Goal: Contribute content

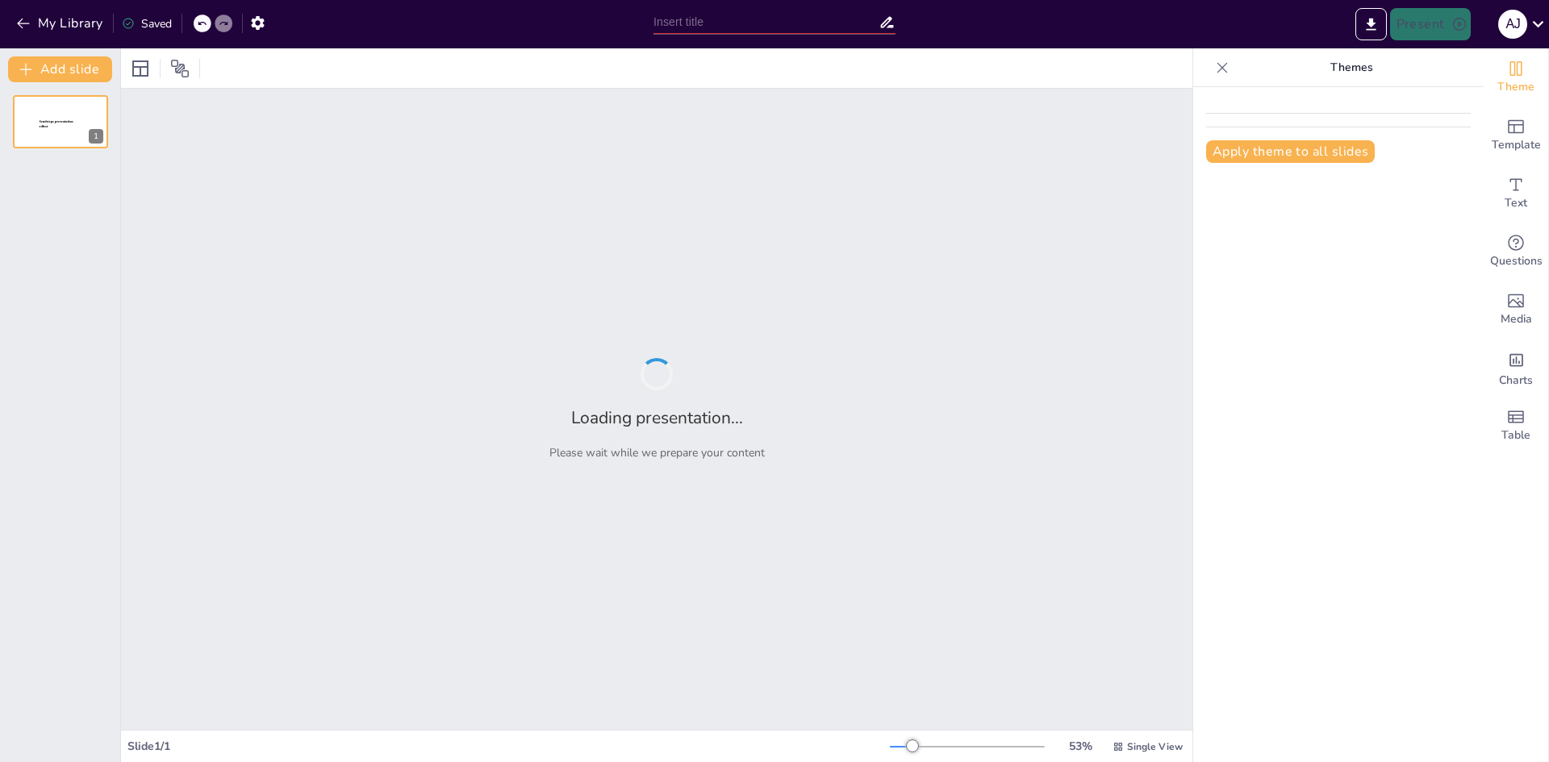
type input "New Sendsteps"
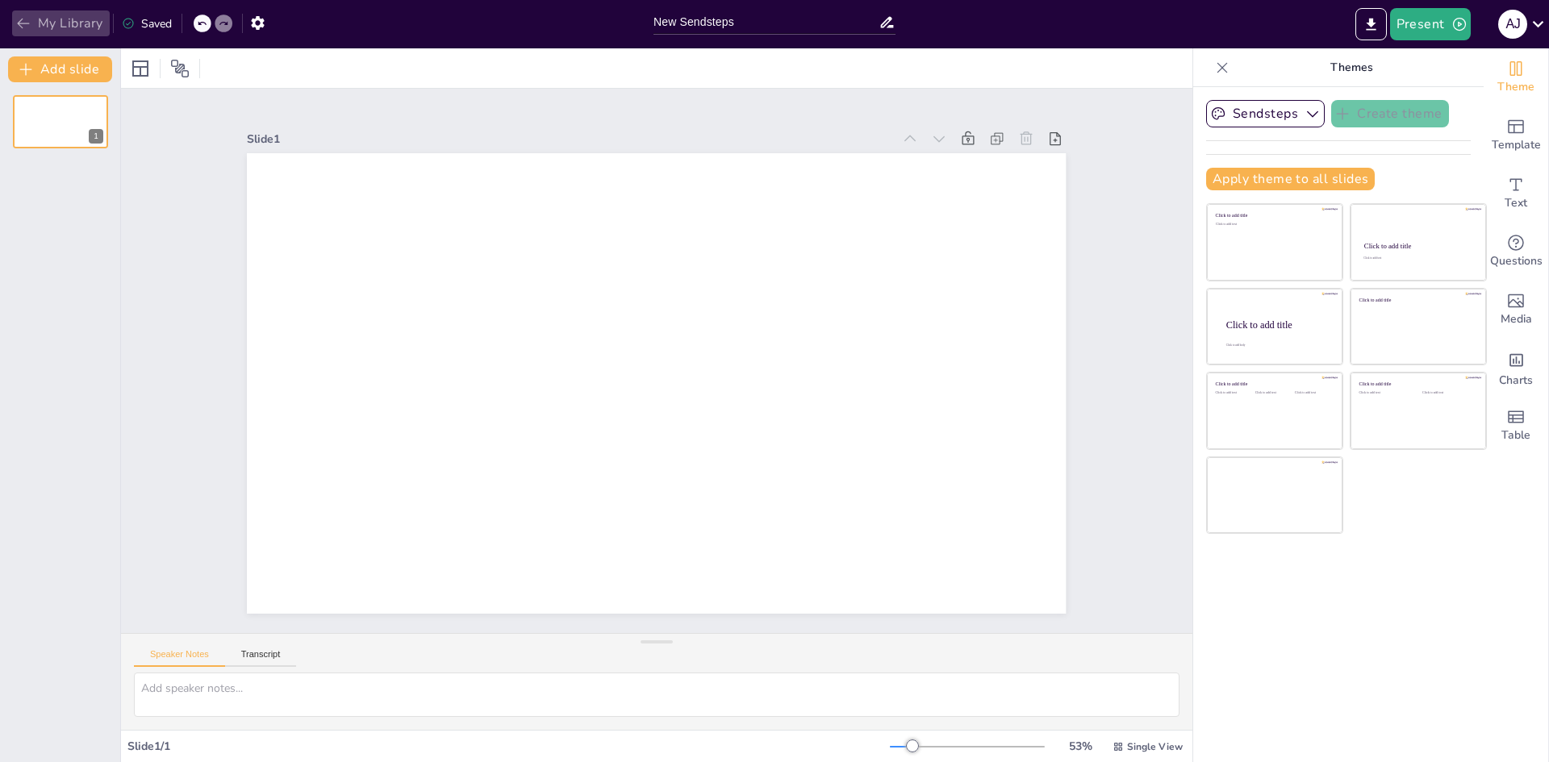
click at [65, 18] on button "My Library" at bounding box center [61, 23] width 98 height 26
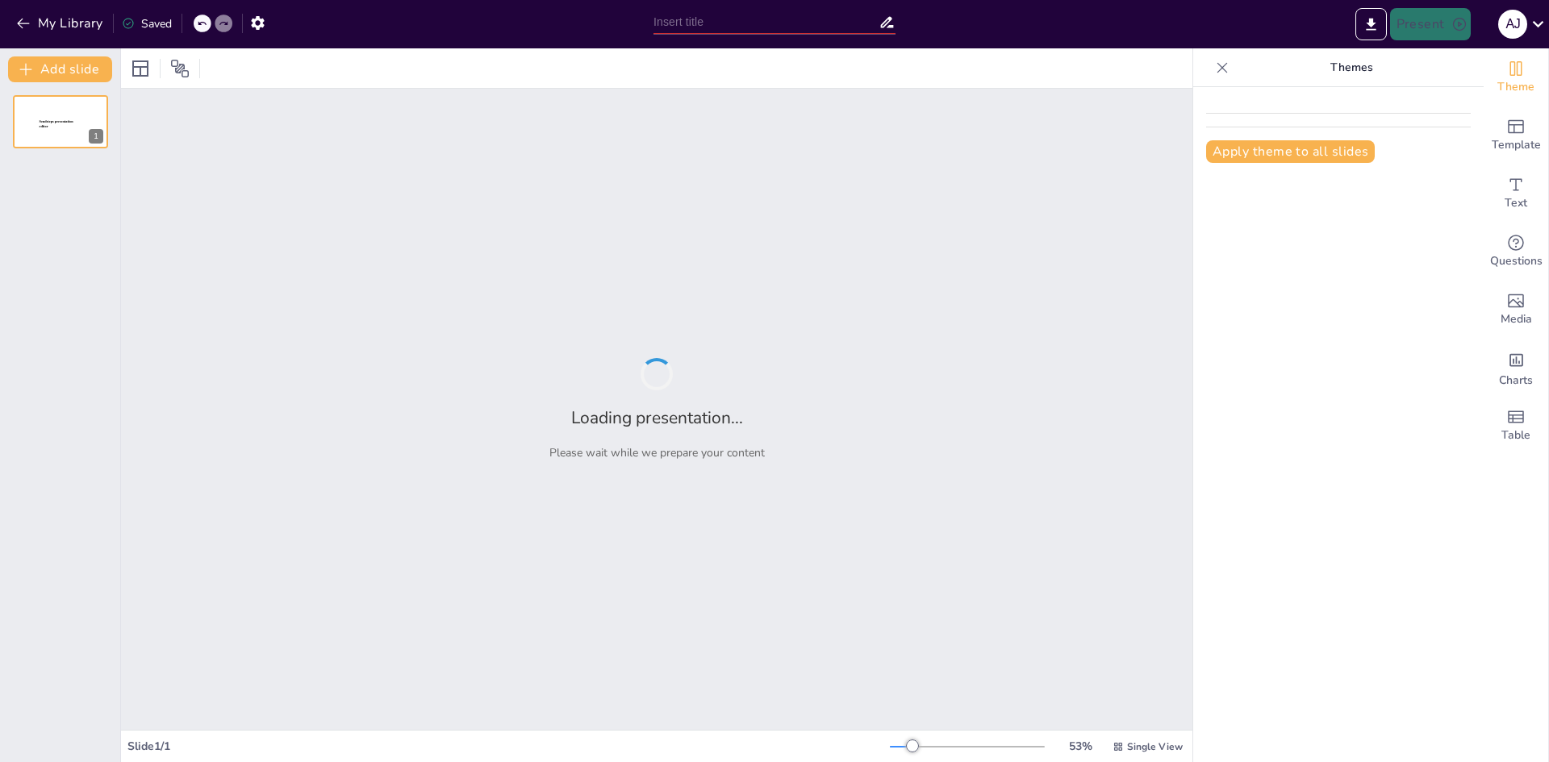
type input "El Minuto de Oro: Estrategias para la Atención Inmediata del Recién Nacido"
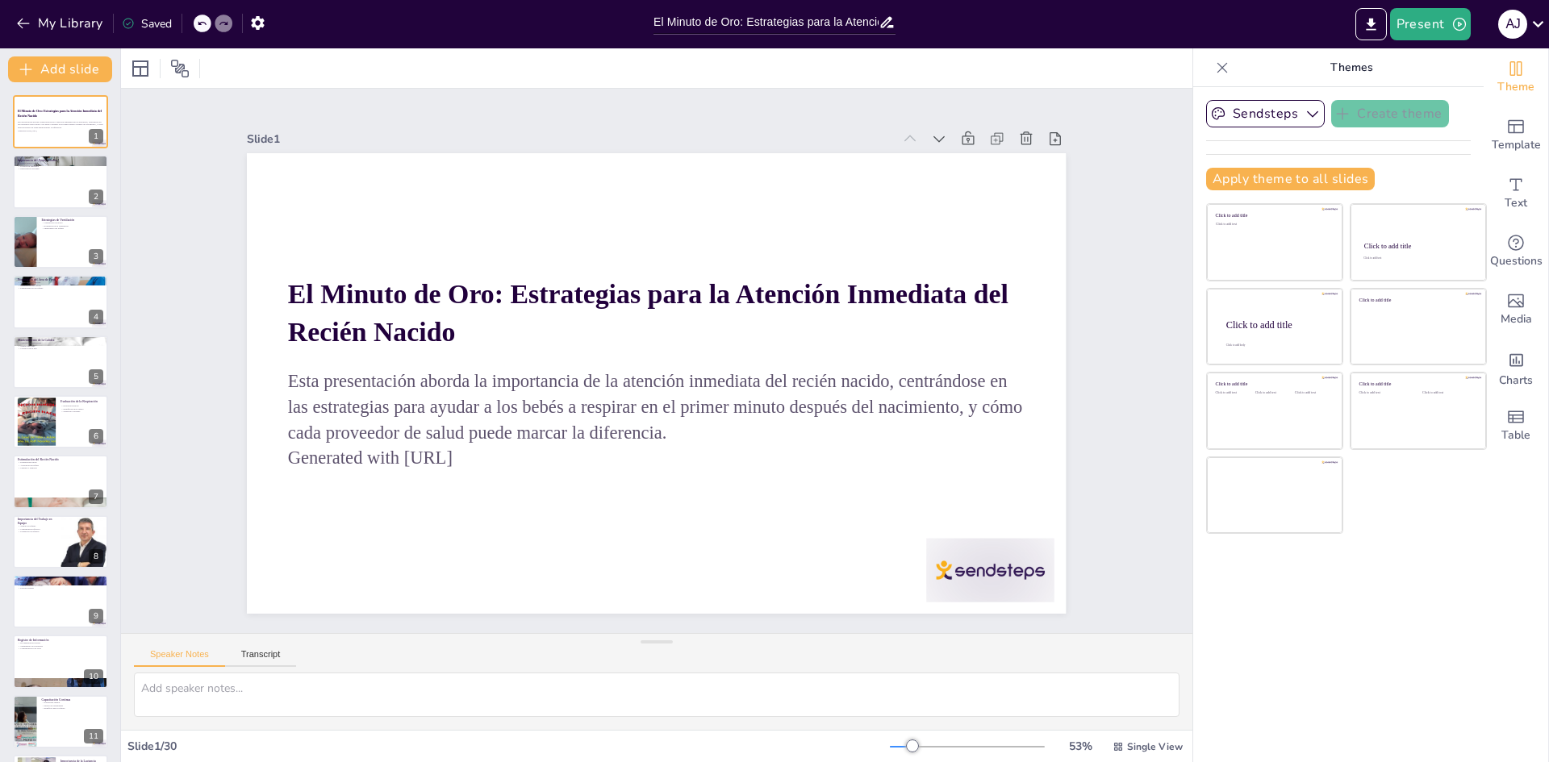
checkbox input "true"
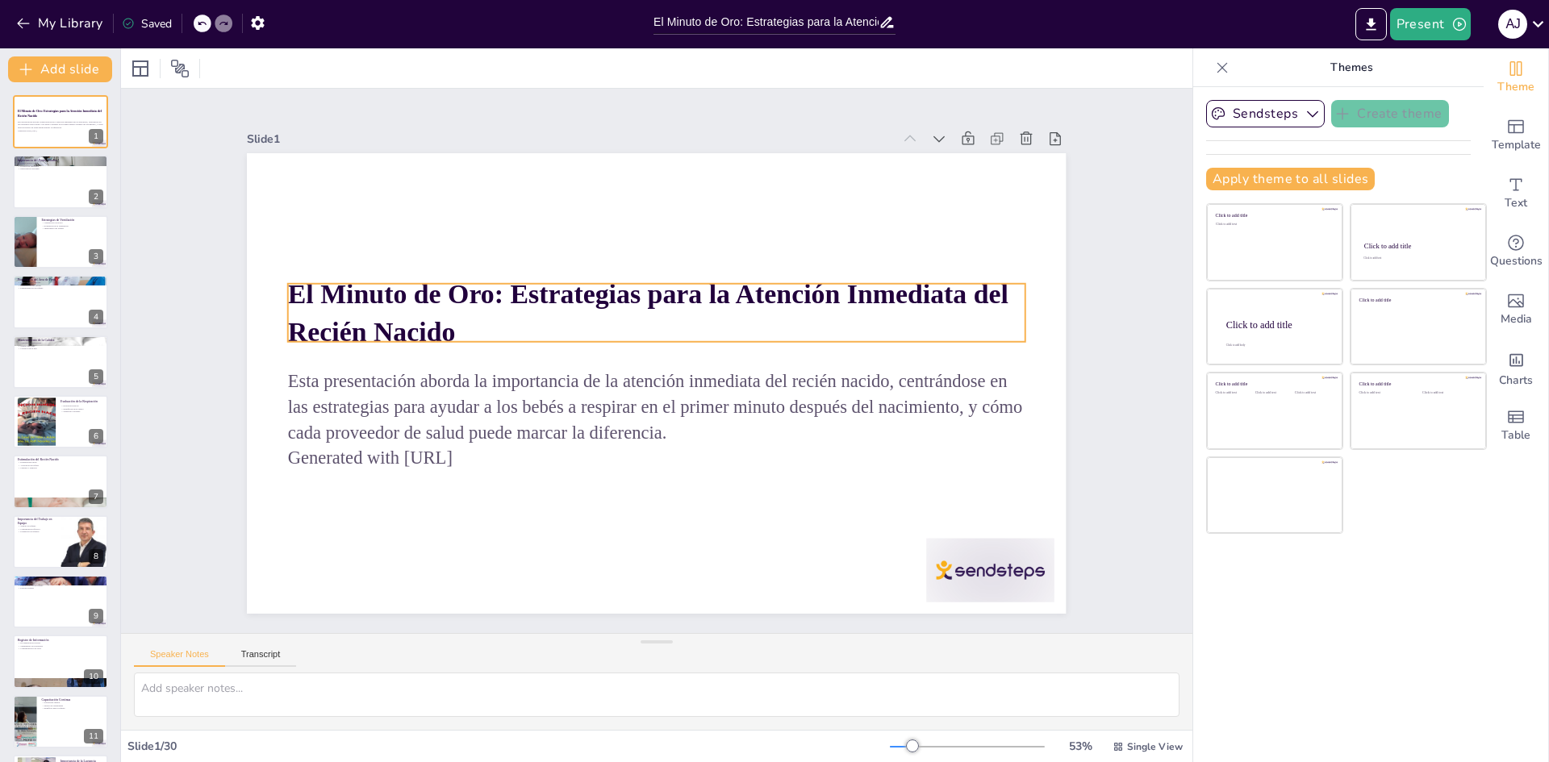
checkbox input "true"
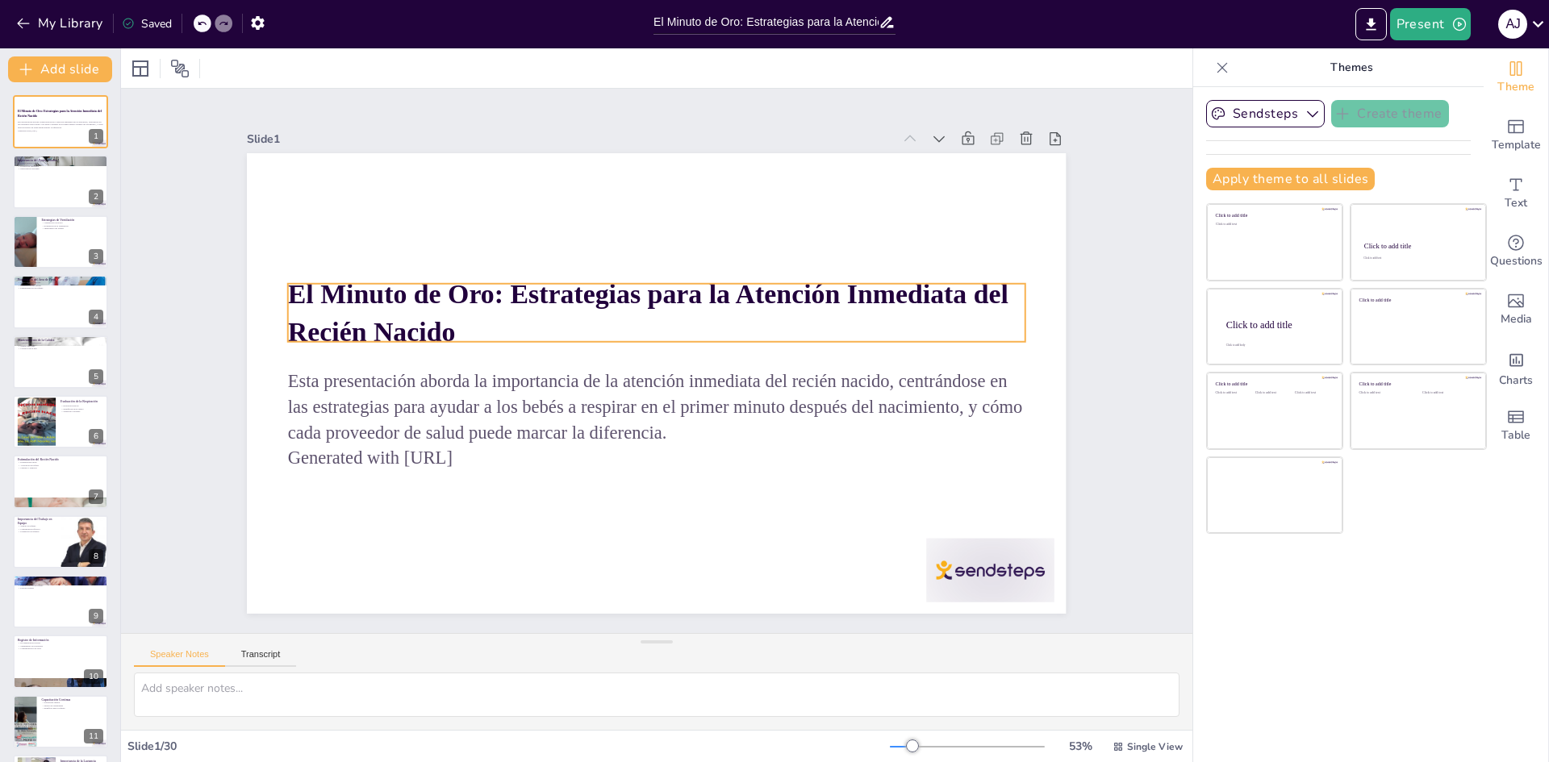
checkbox input "true"
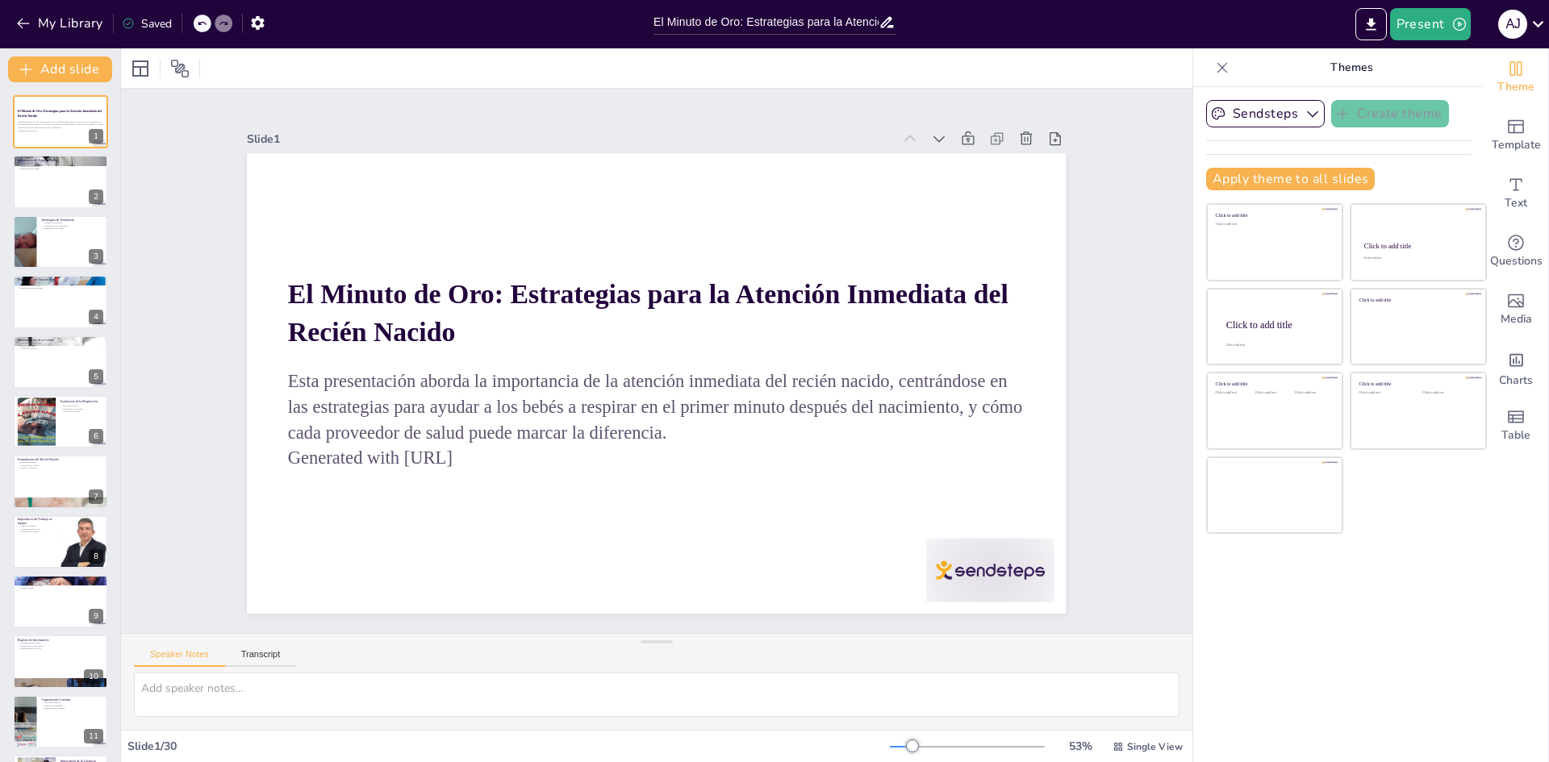
checkbox input "true"
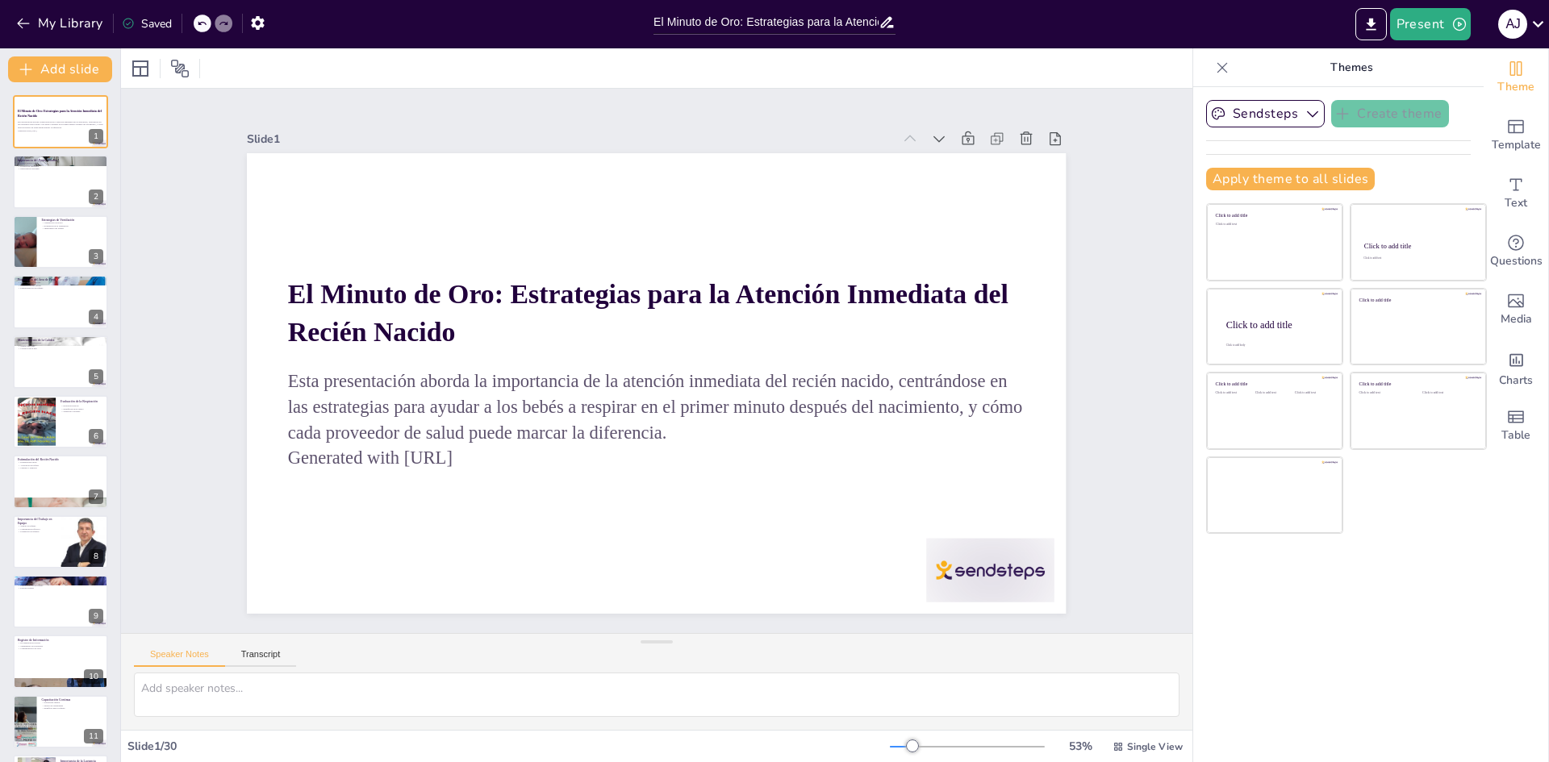
checkbox input "true"
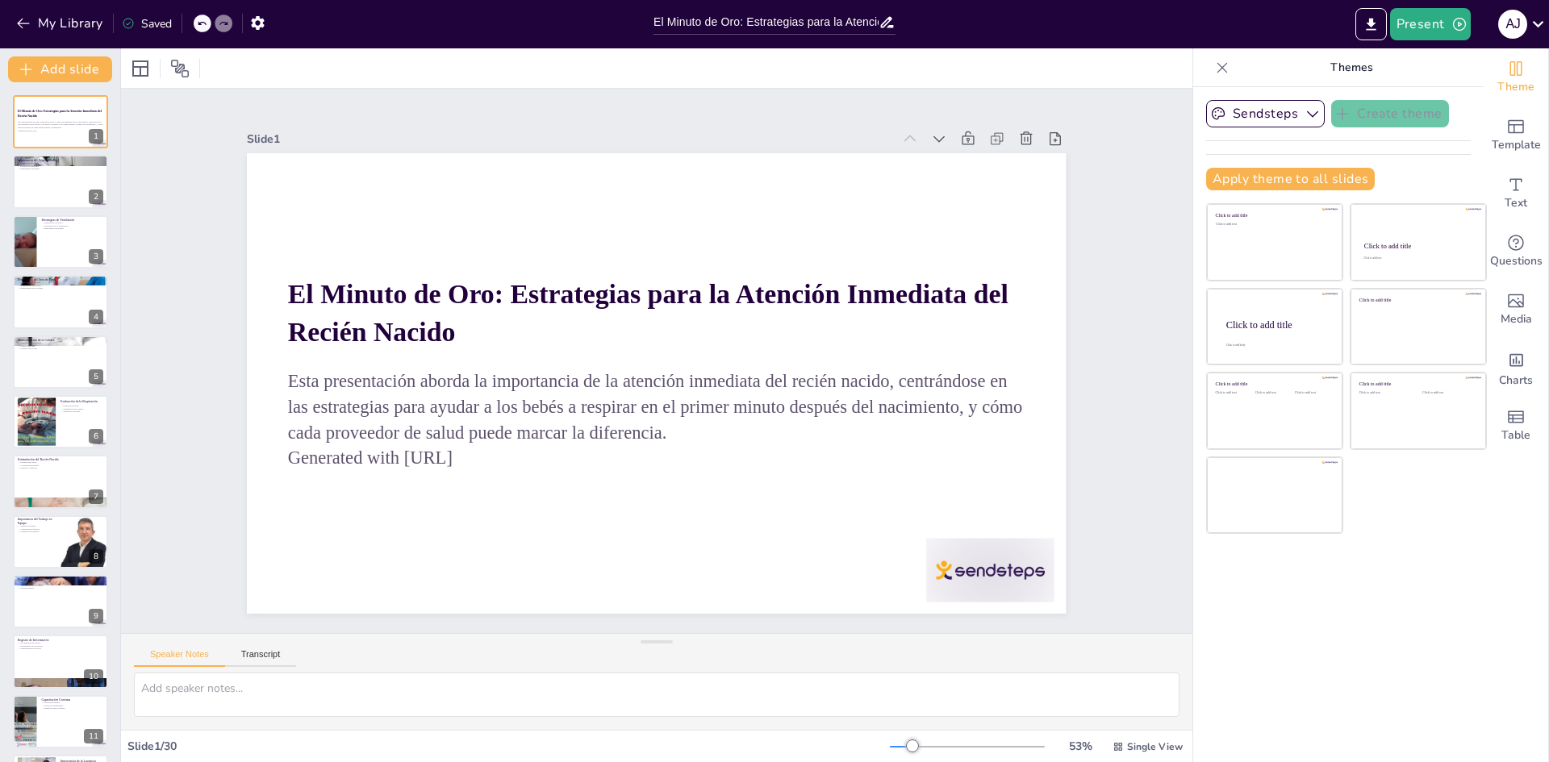
checkbox input "true"
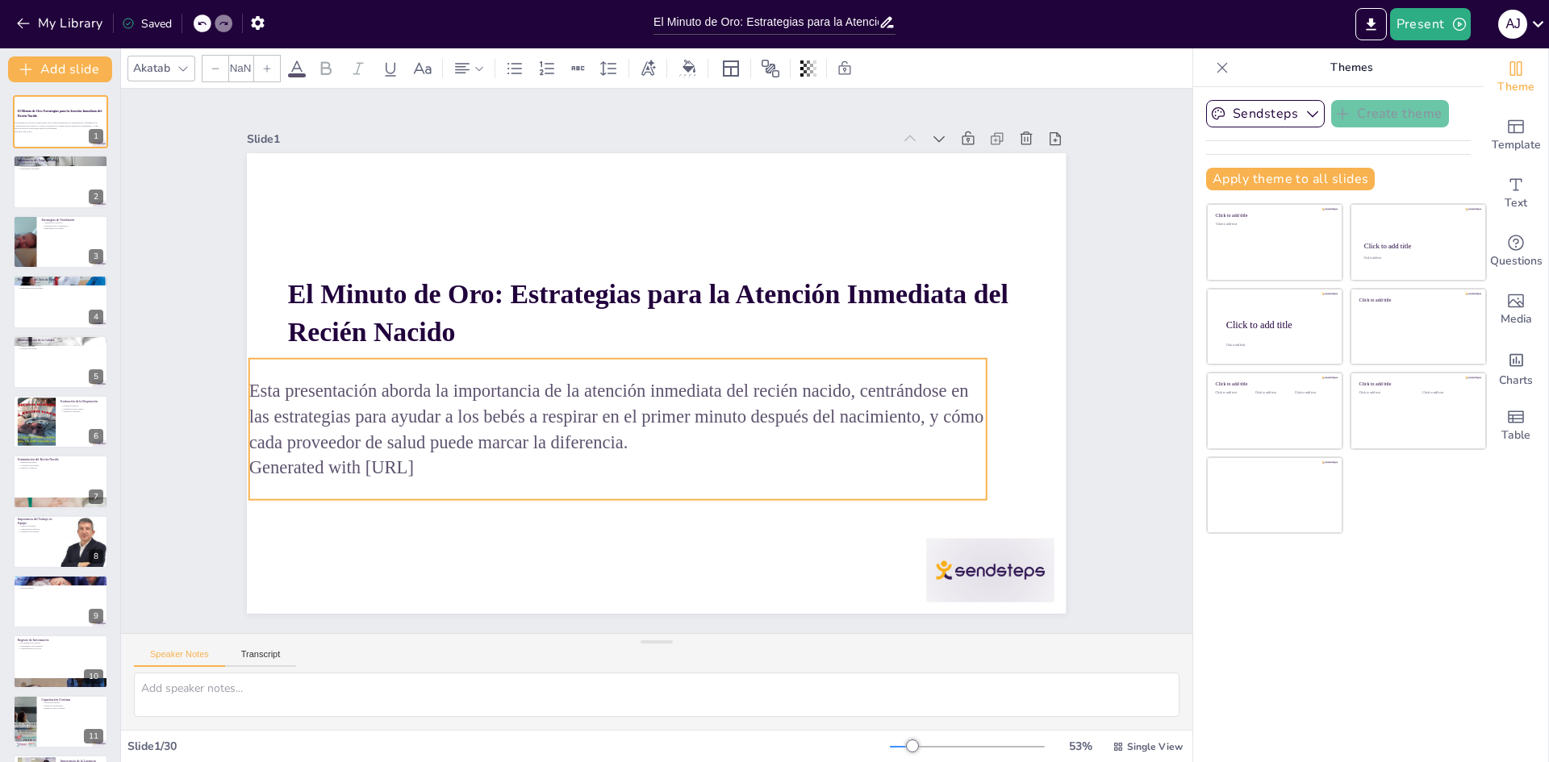
type input "32"
click at [892, 362] on div "Esta presentación aborda la importancia de la atención inmediata del recién nac…" at bounding box center [611, 424] width 748 height 217
checkbox input "true"
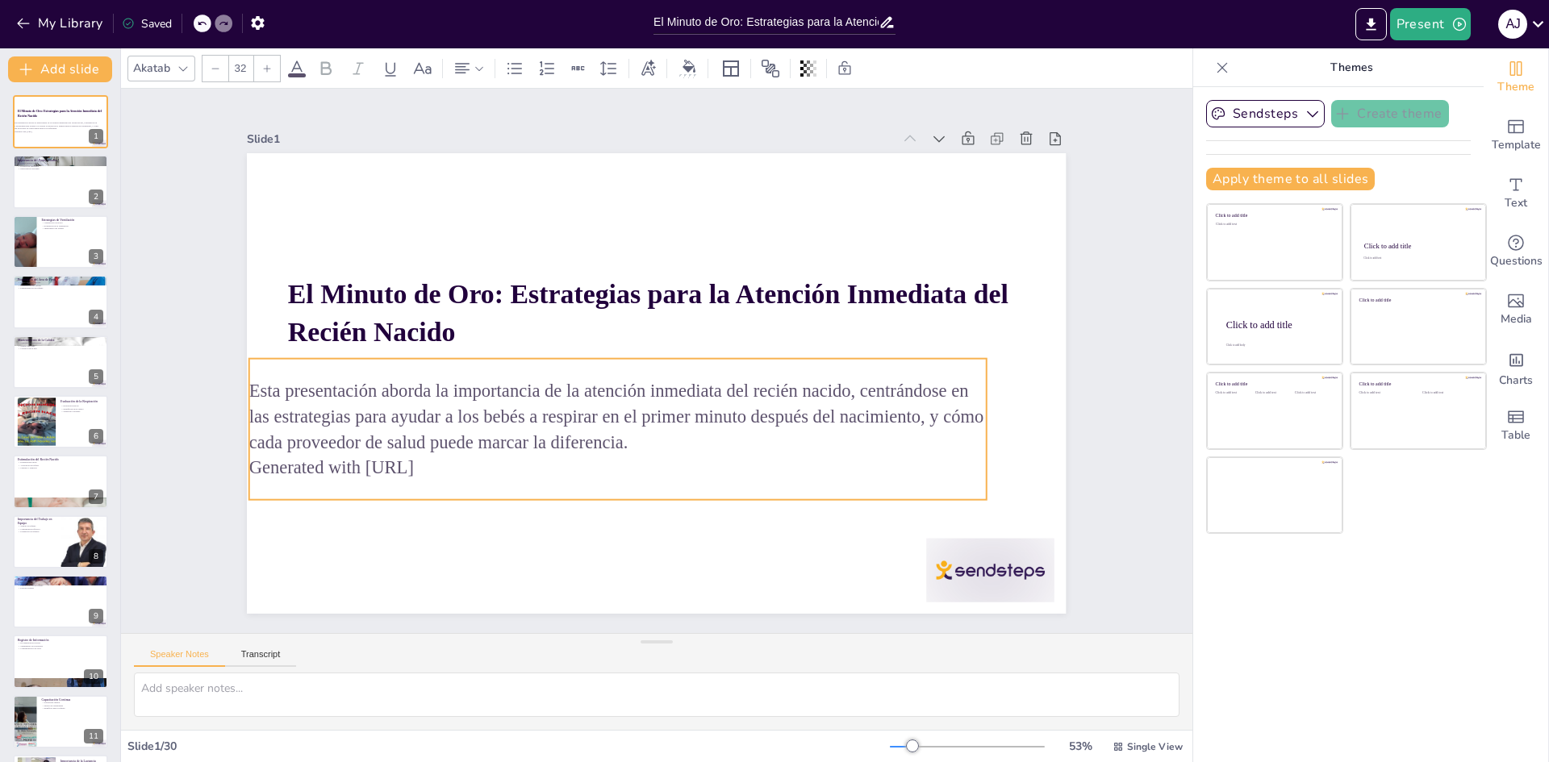
checkbox input "true"
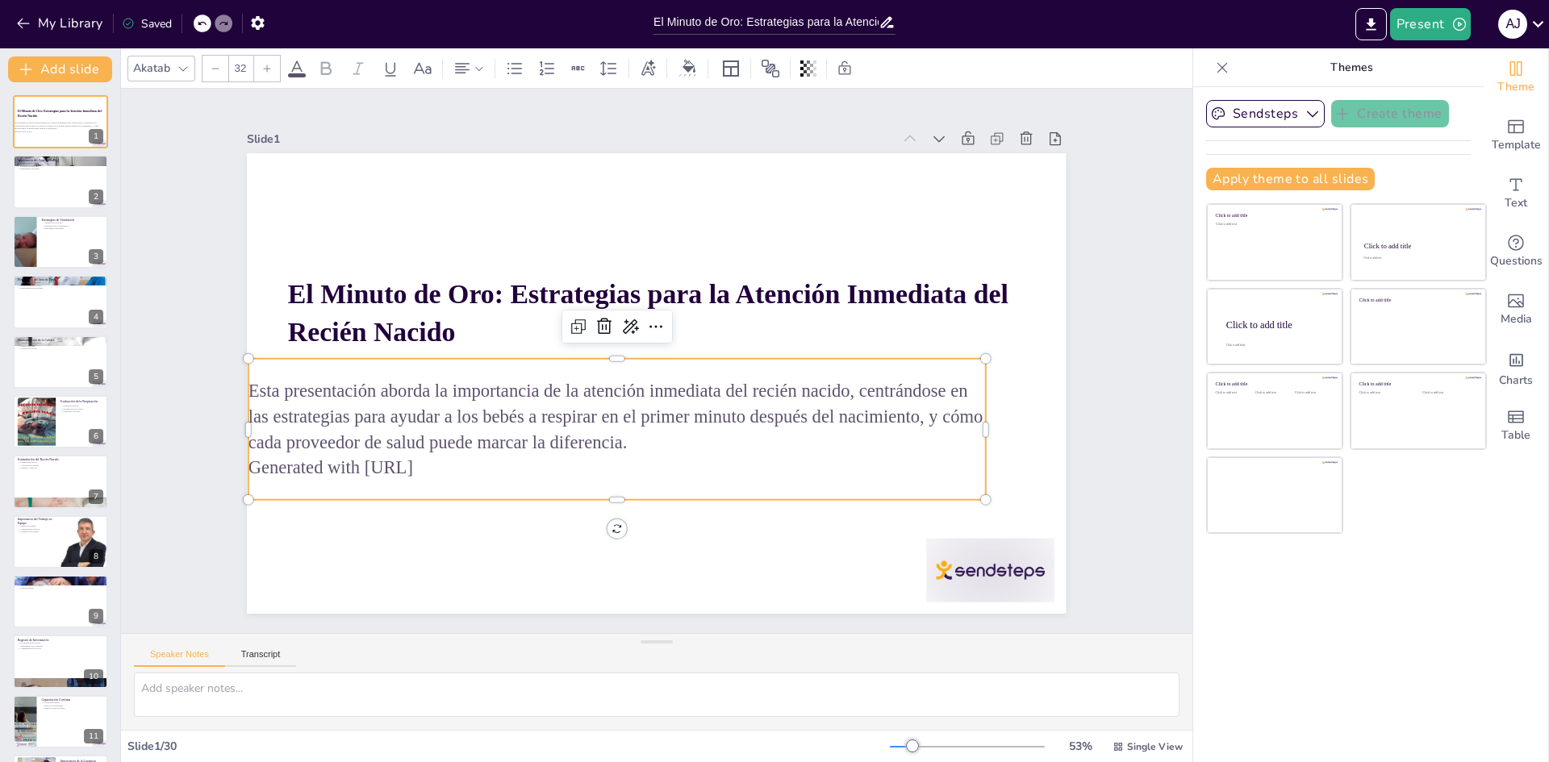
checkbox input "true"
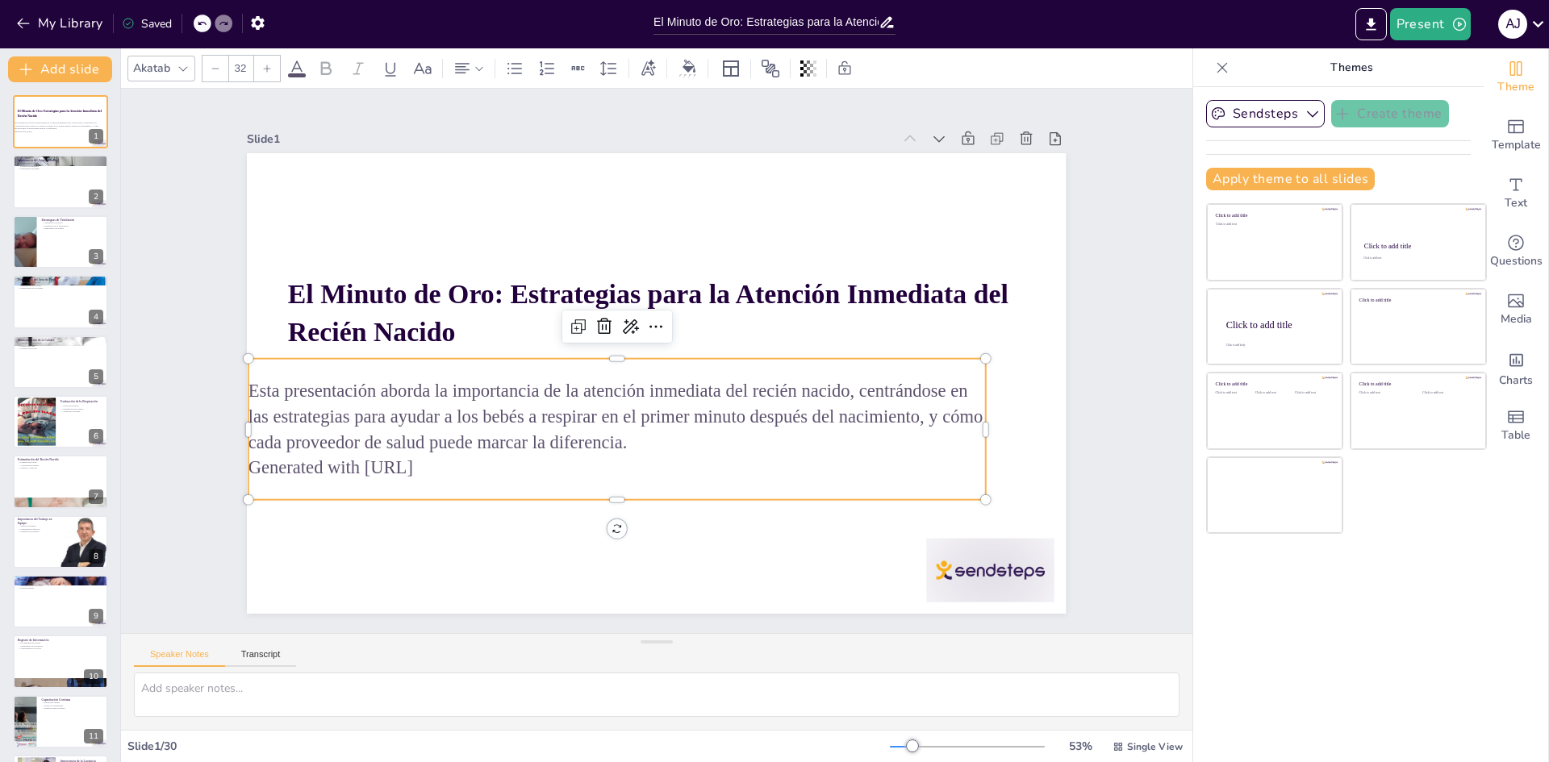
checkbox input "true"
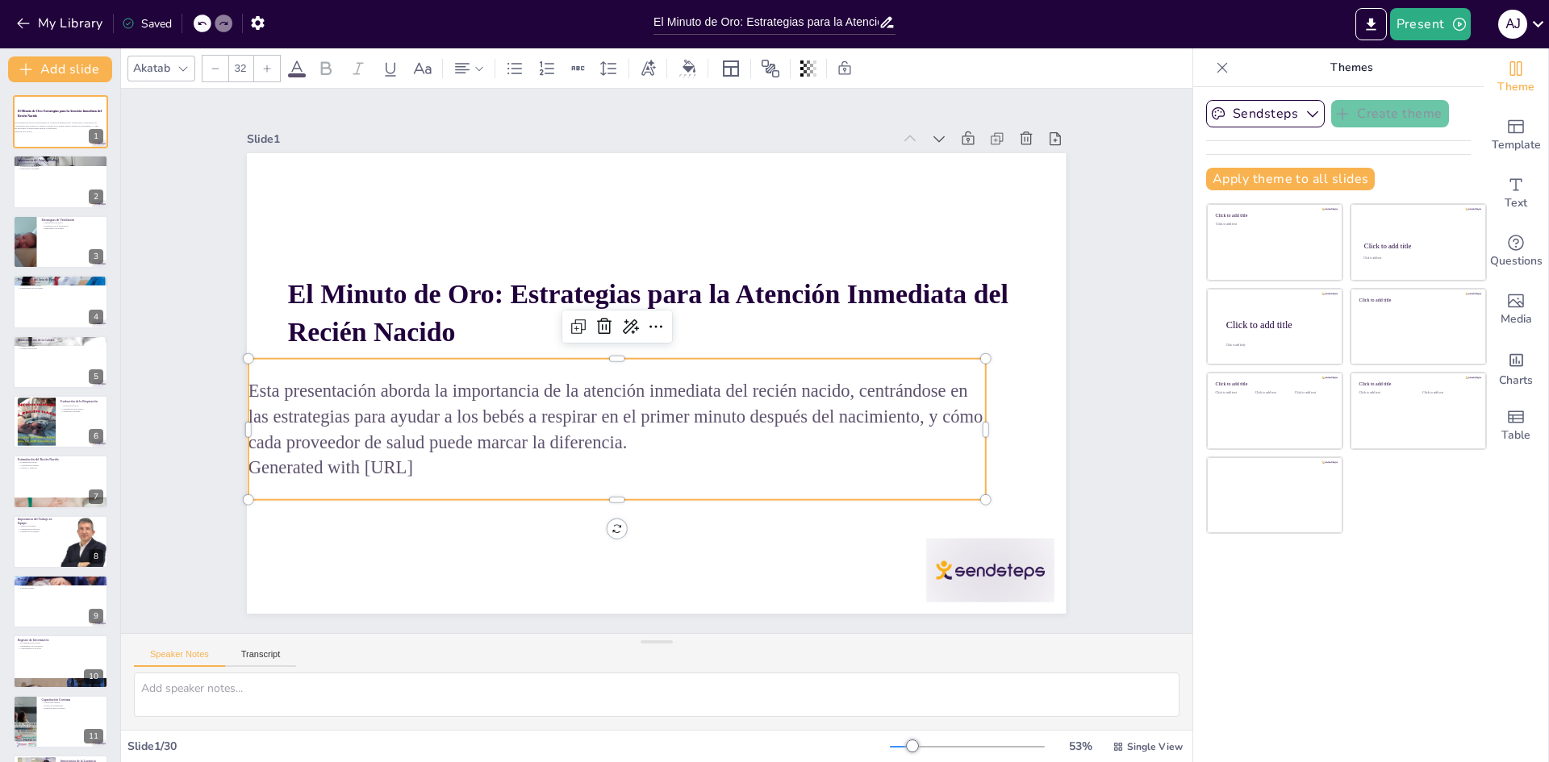
checkbox input "true"
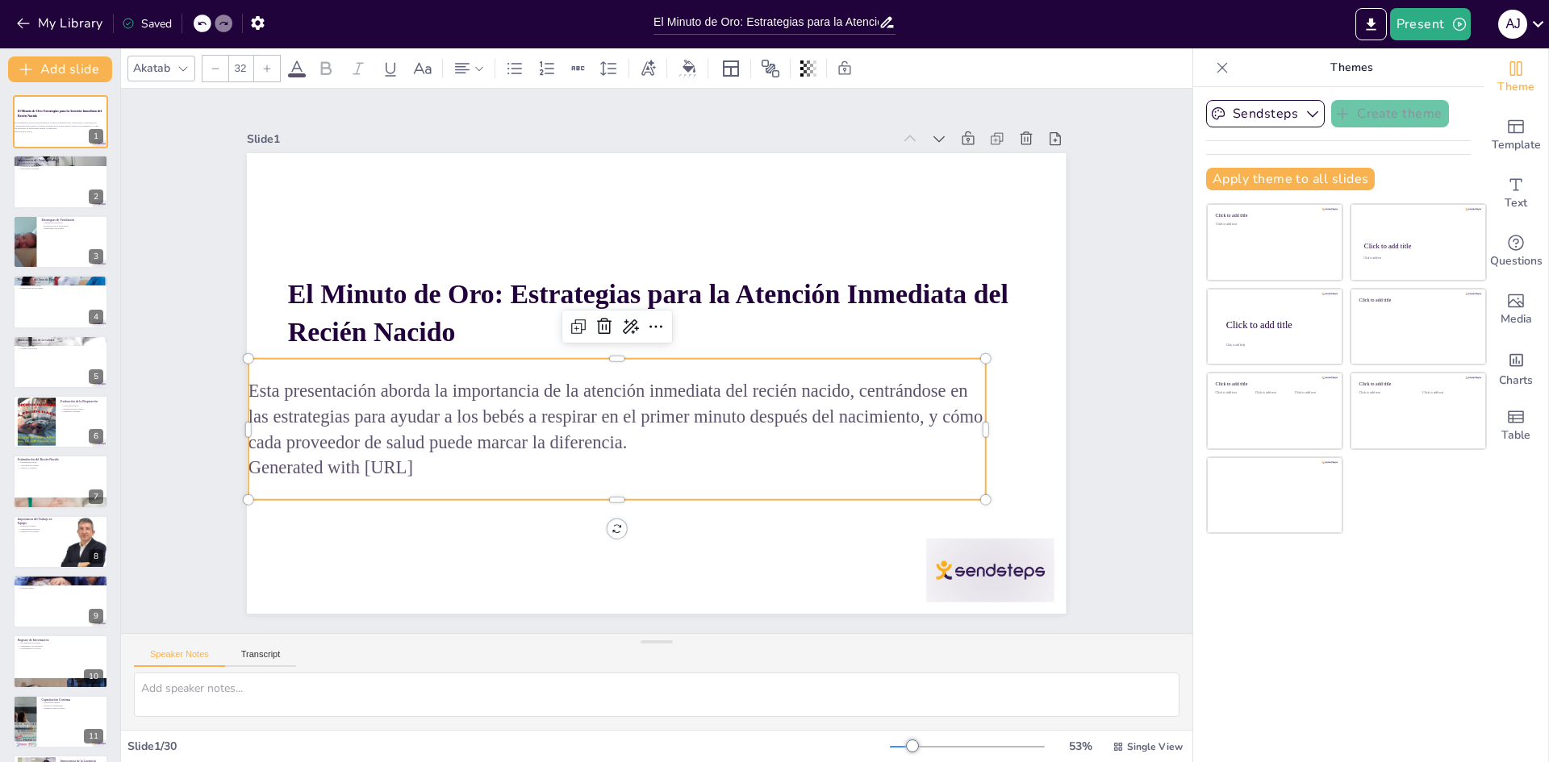
checkbox input "true"
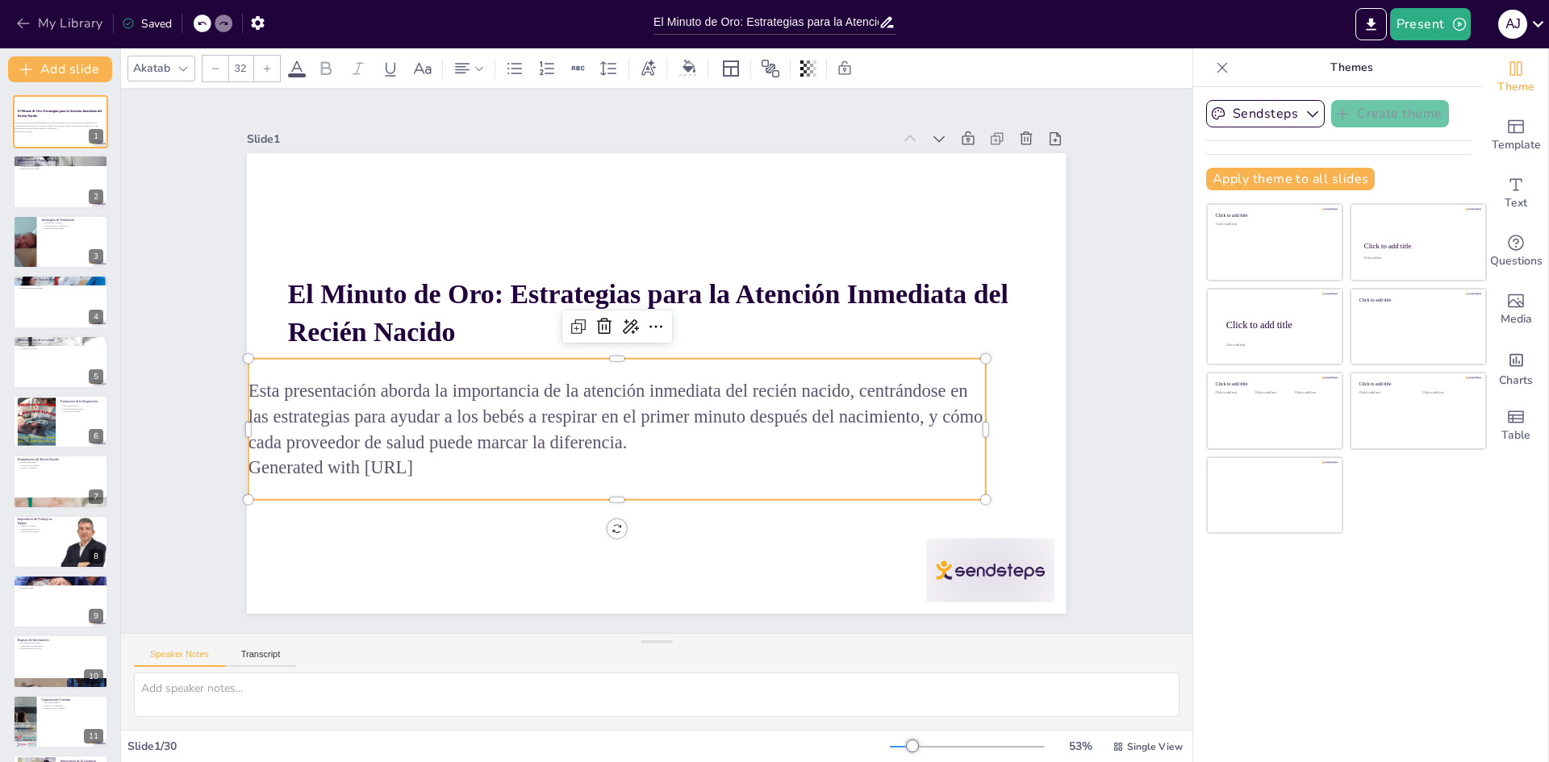
checkbox input "true"
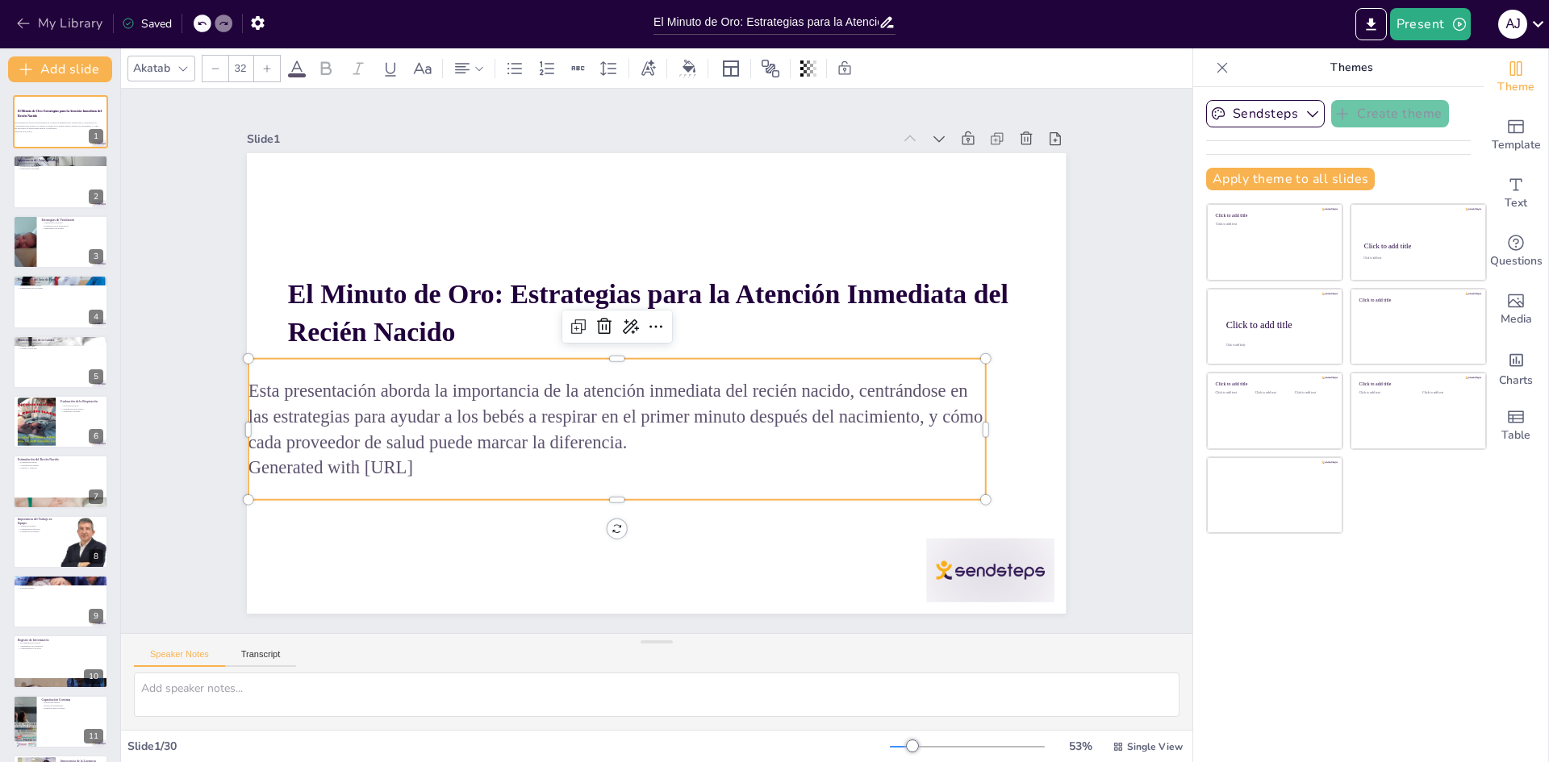
checkbox input "true"
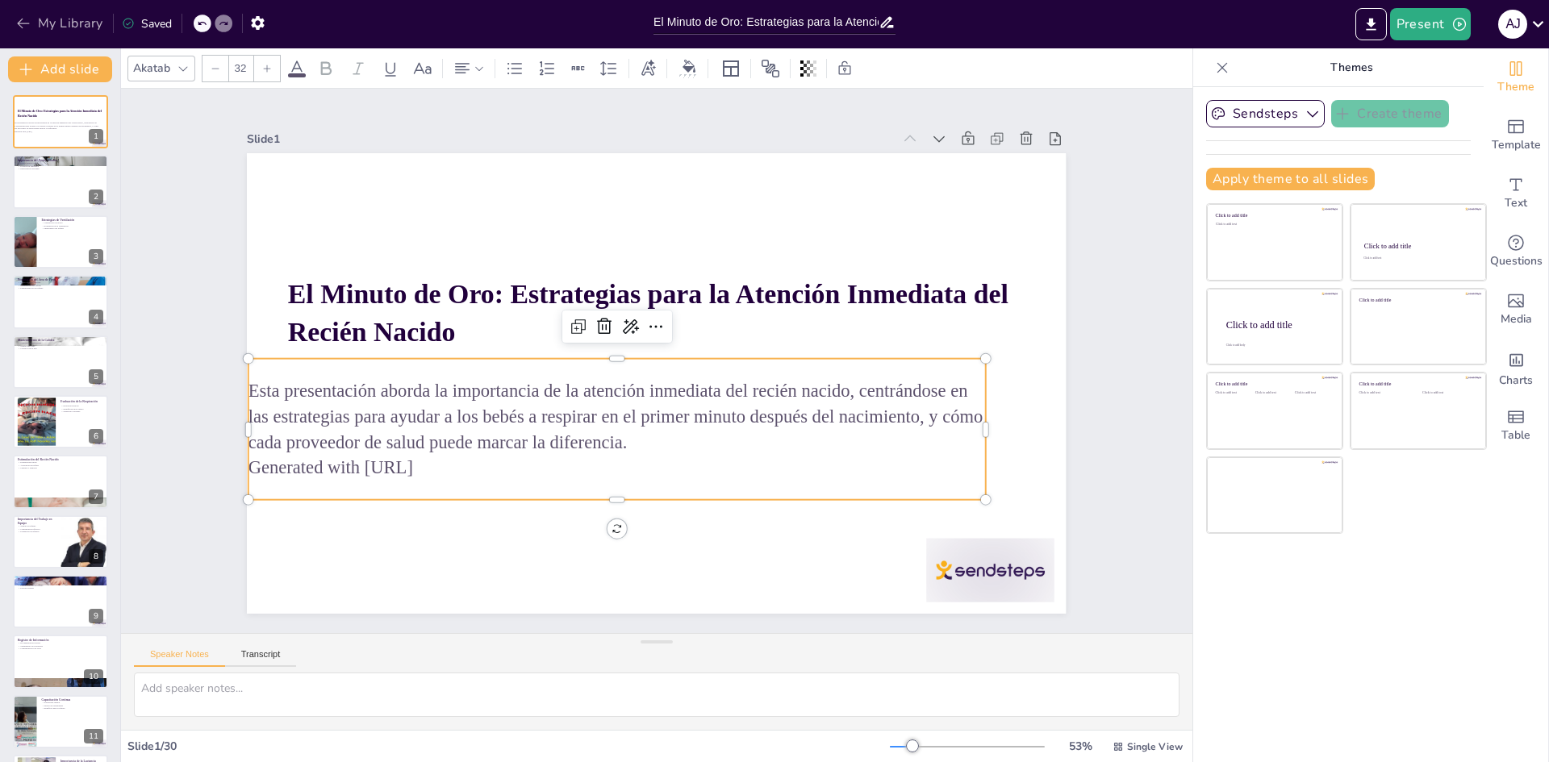
checkbox input "true"
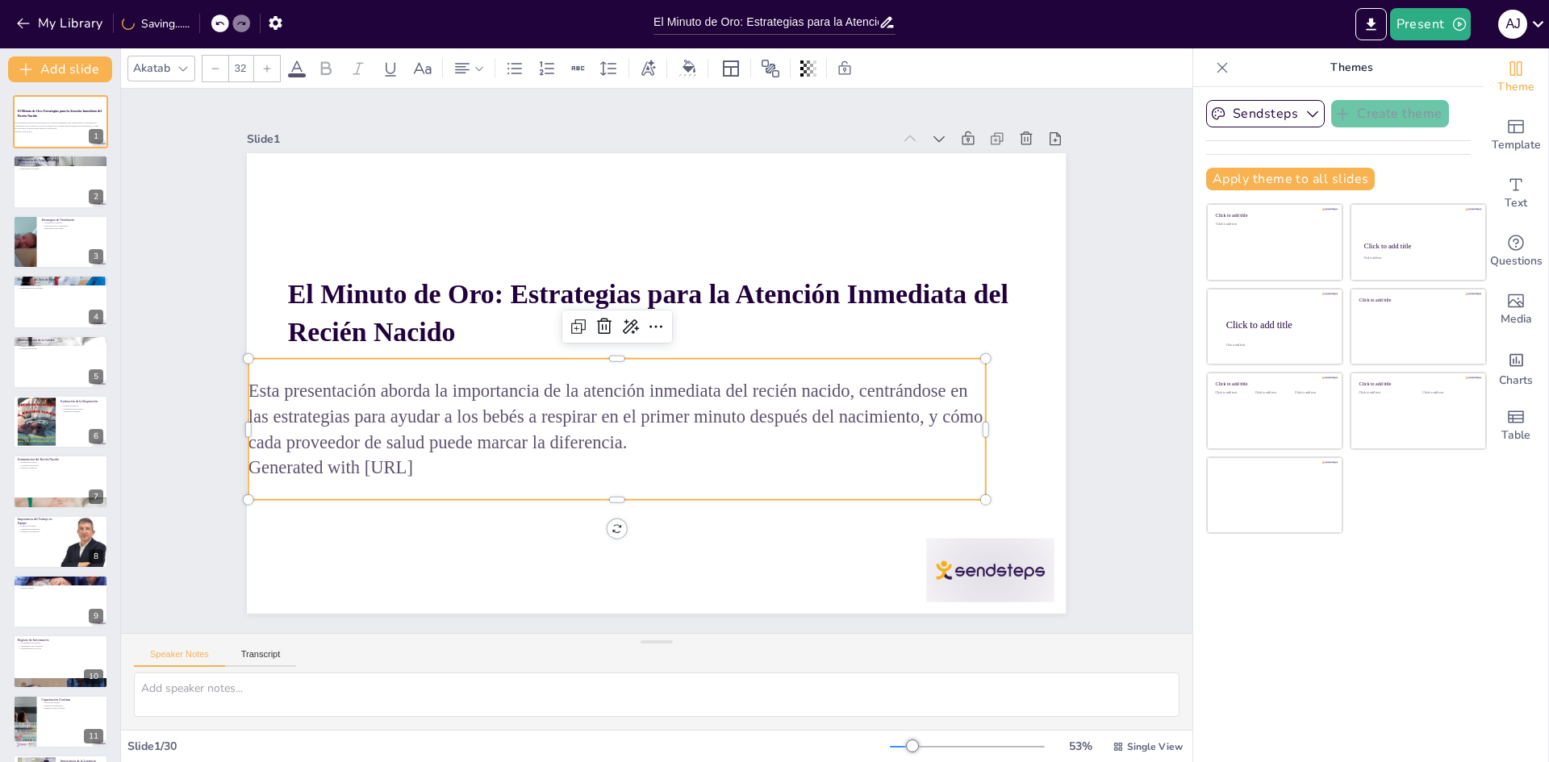
checkbox input "true"
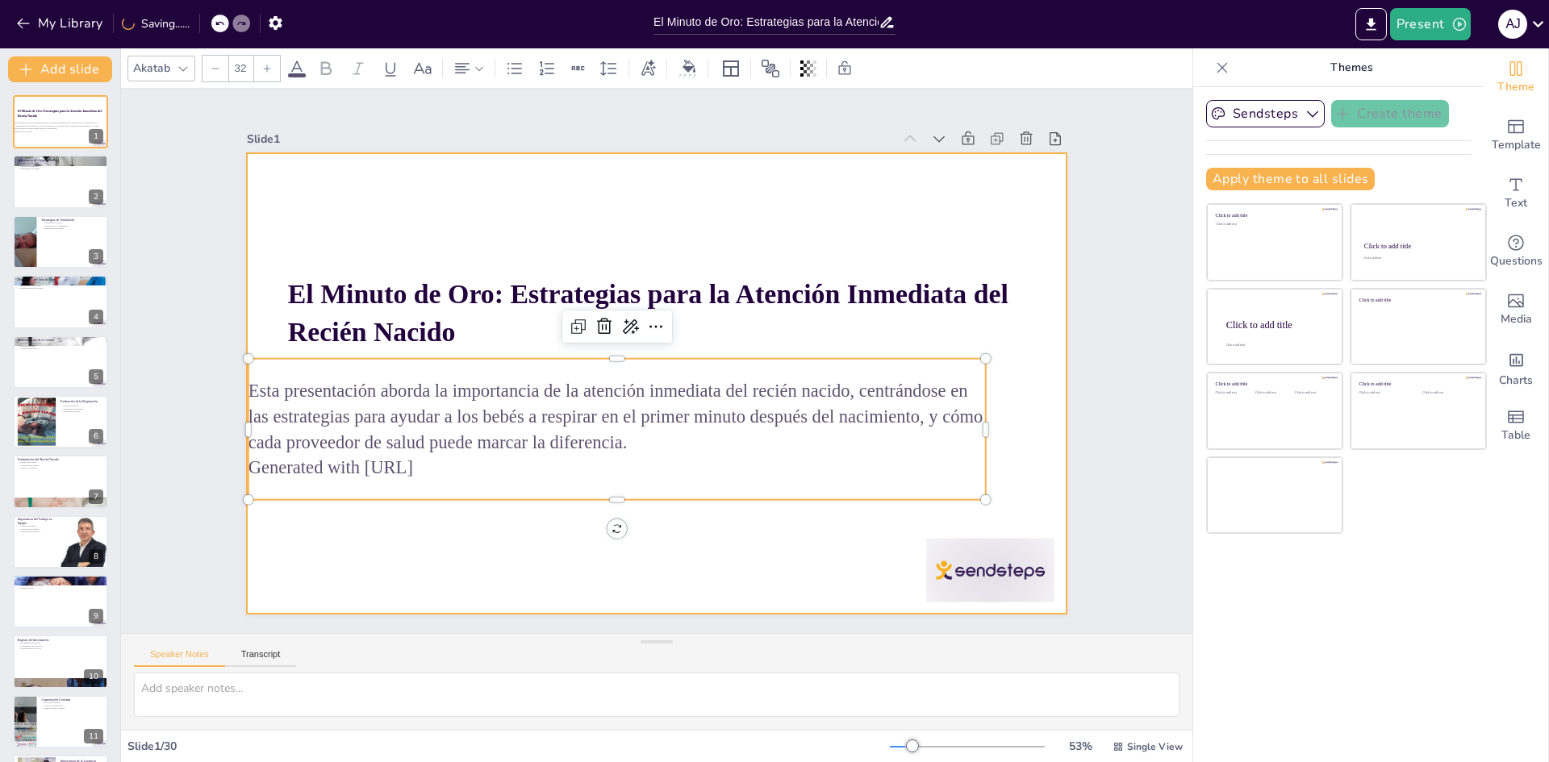
checkbox input "true"
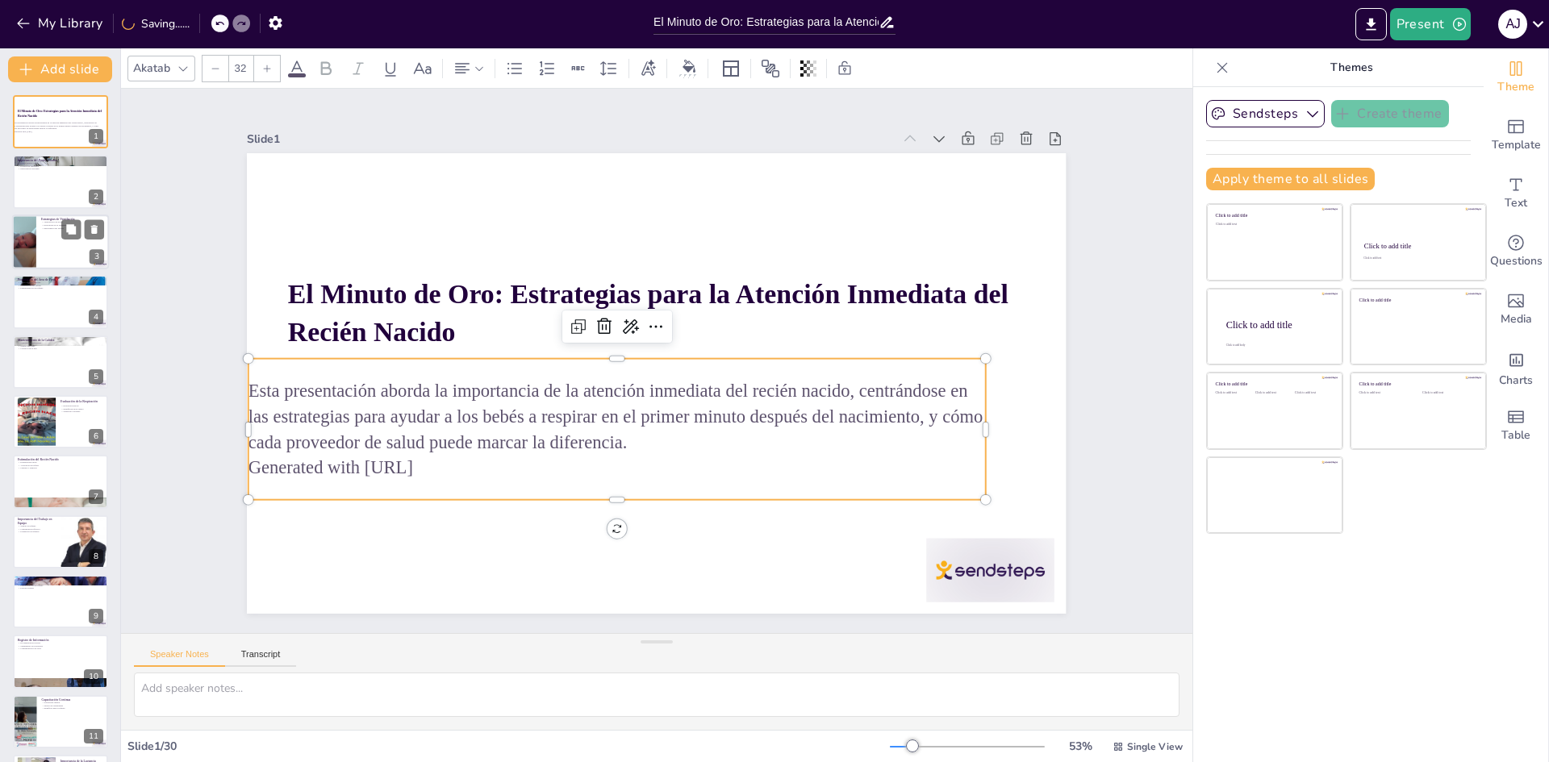
checkbox input "true"
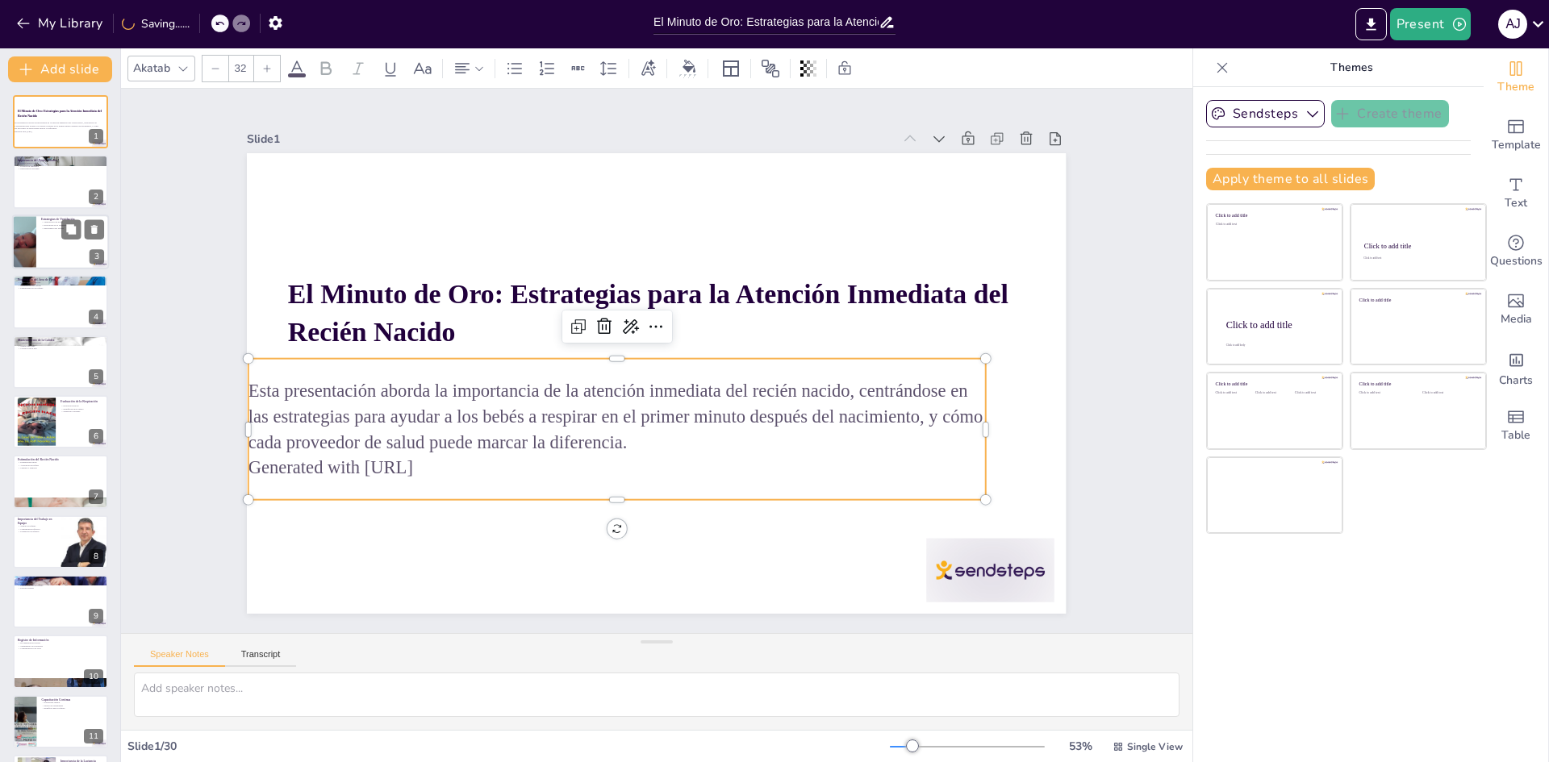
click at [75, 254] on div at bounding box center [60, 242] width 97 height 55
type textarea "La técnica de ventilación con bolsa y máscara es vital para ayudar a los recién…"
checkbox input "true"
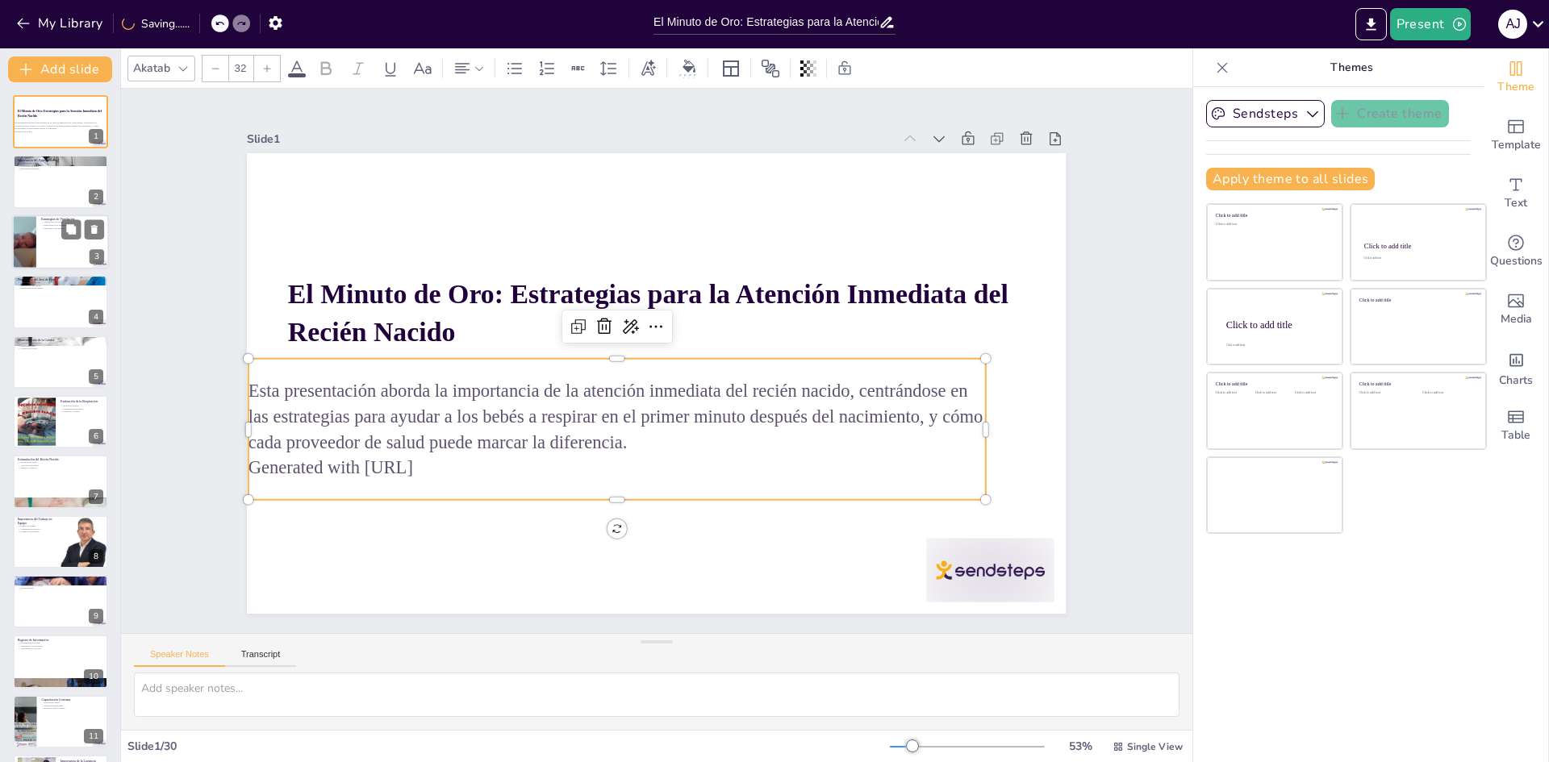
checkbox input "true"
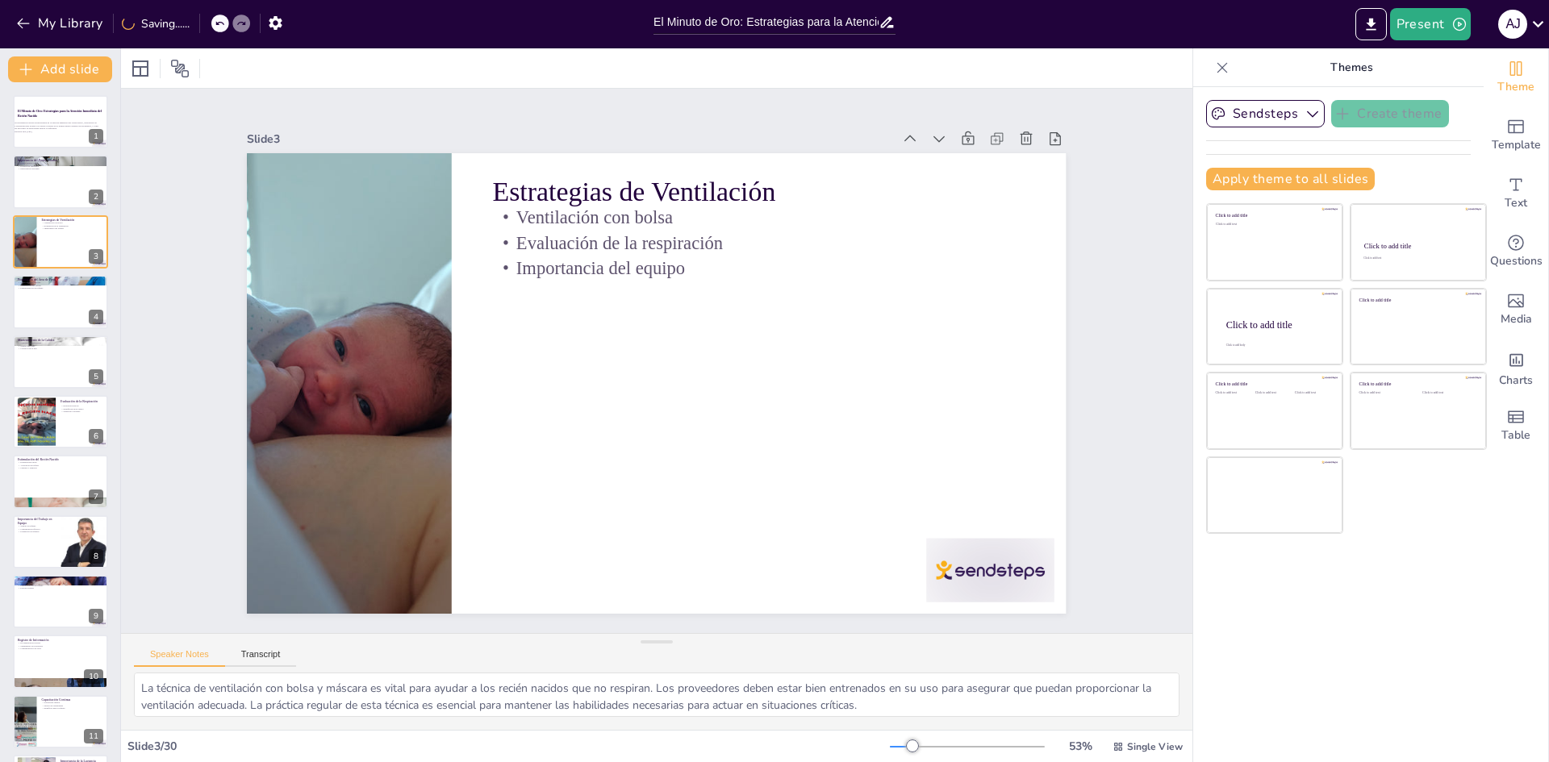
checkbox input "true"
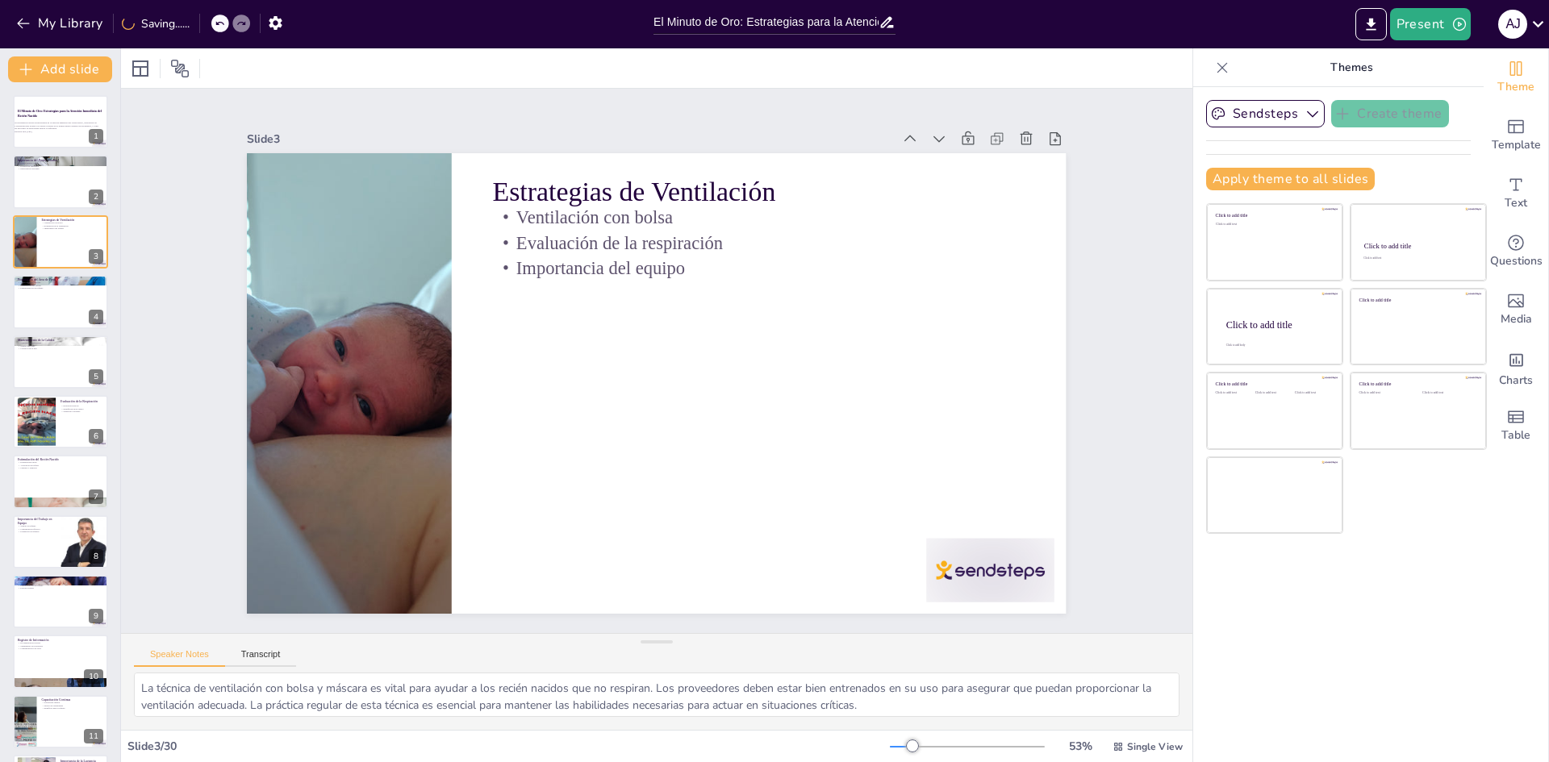
checkbox input "true"
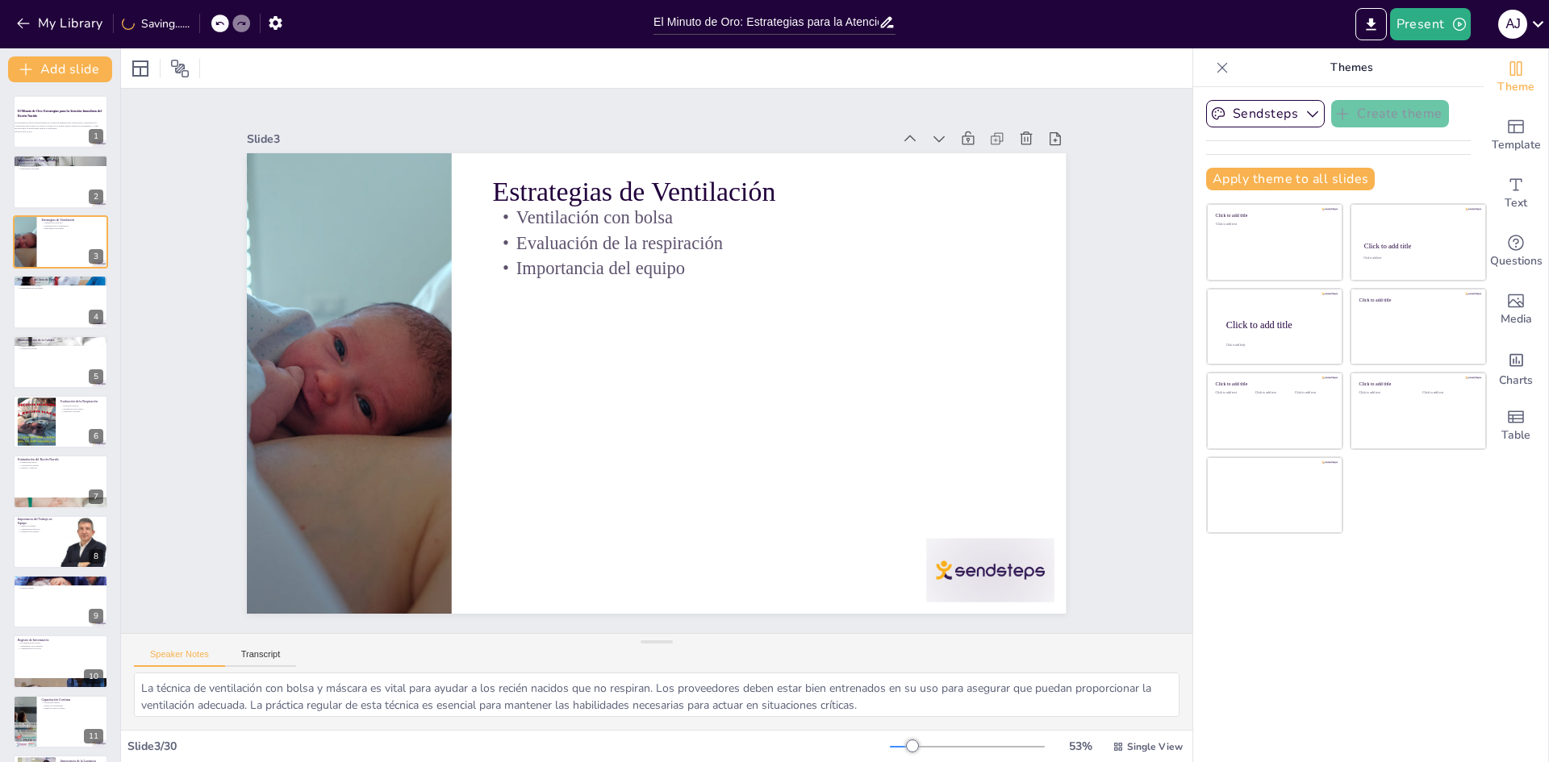
checkbox input "true"
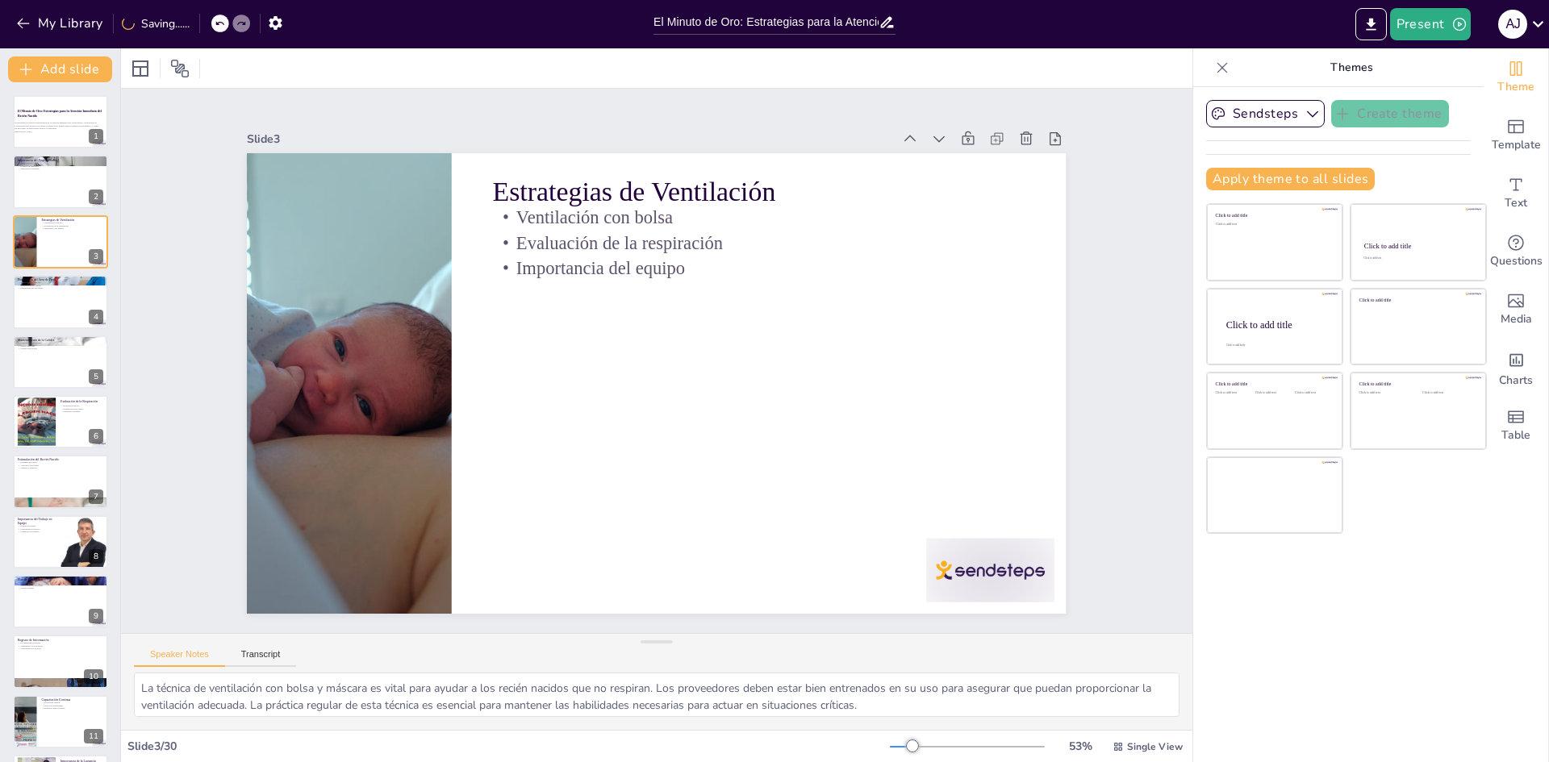
checkbox input "true"
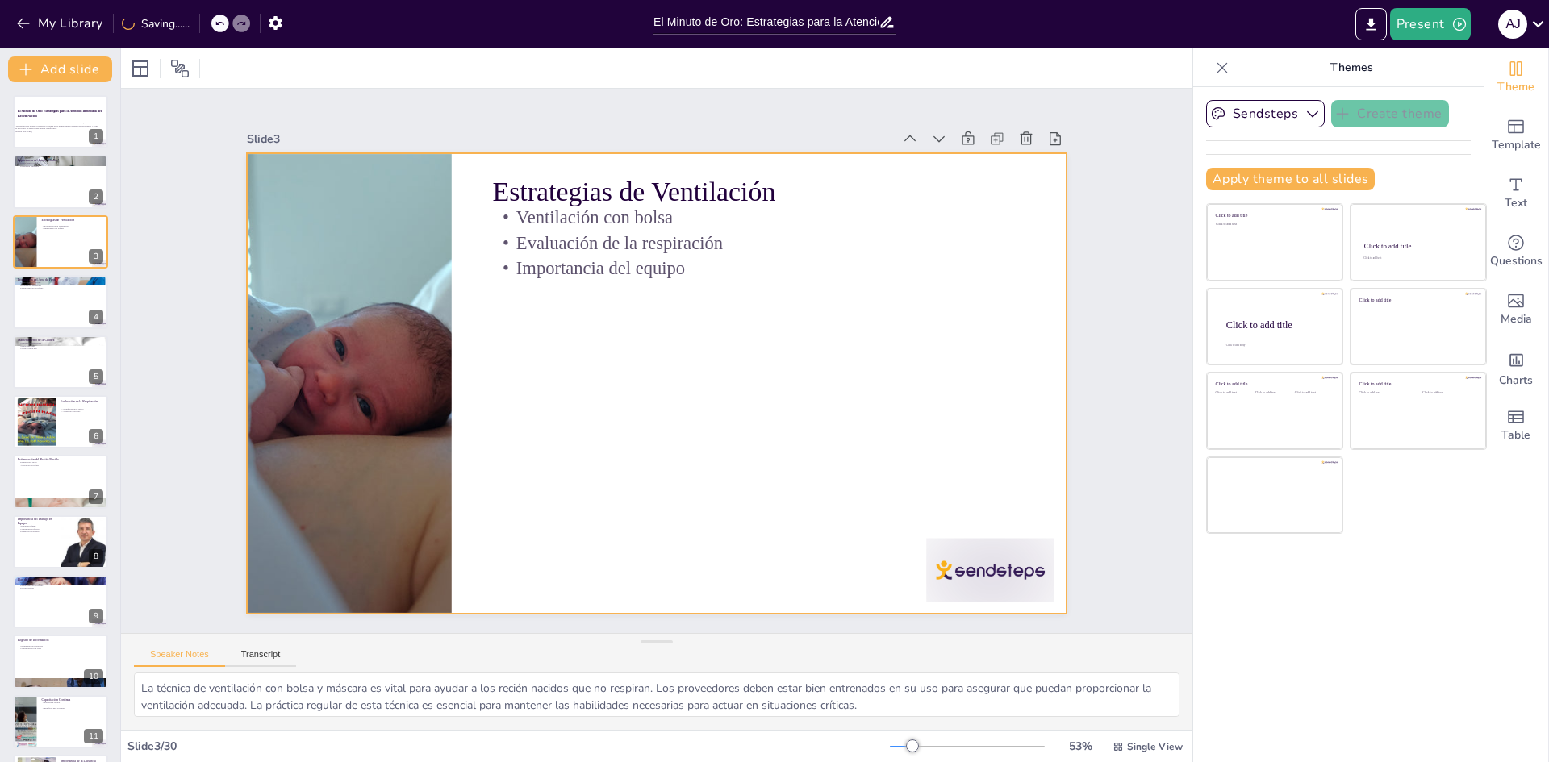
checkbox input "true"
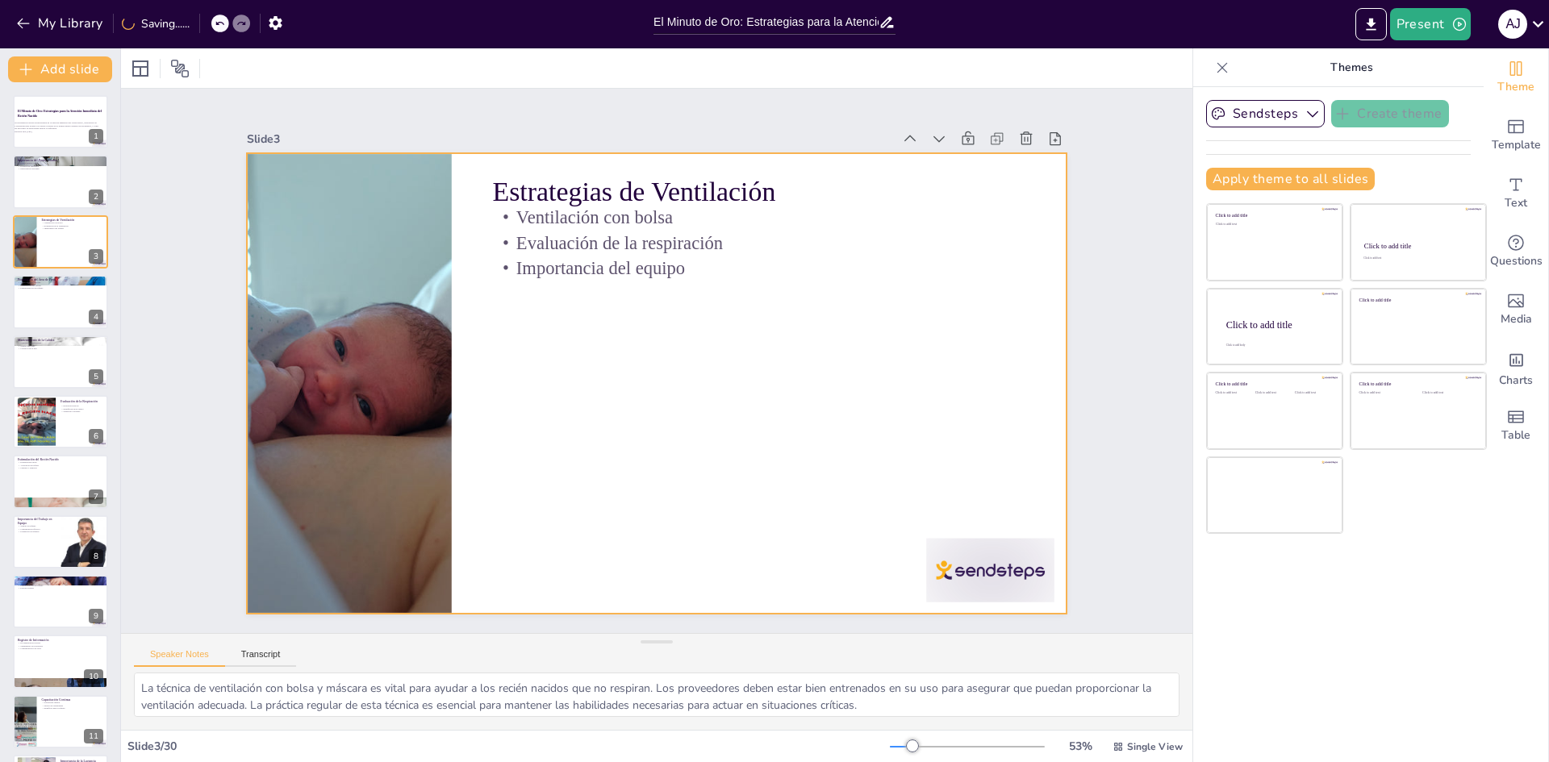
checkbox input "true"
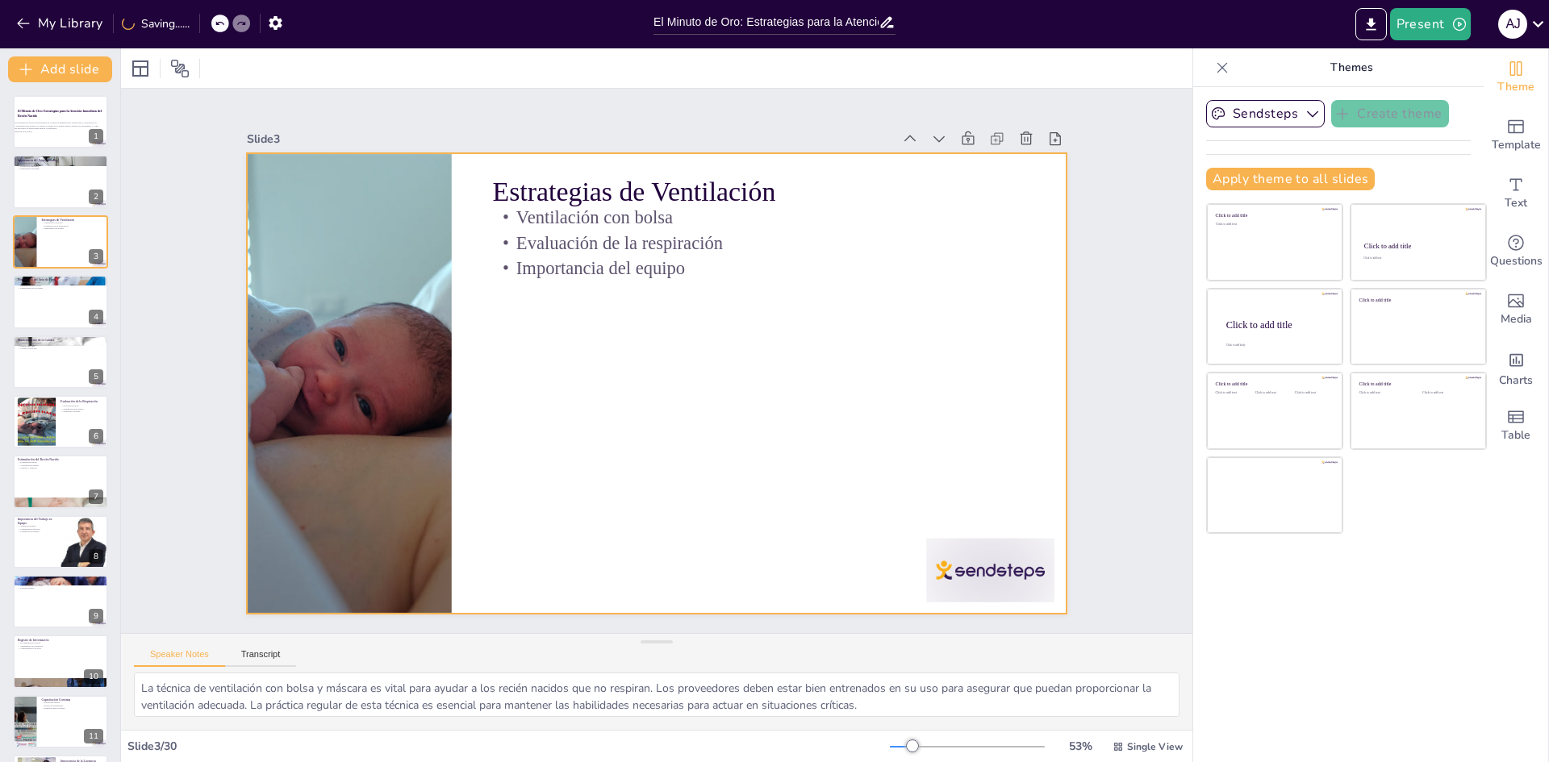
checkbox input "true"
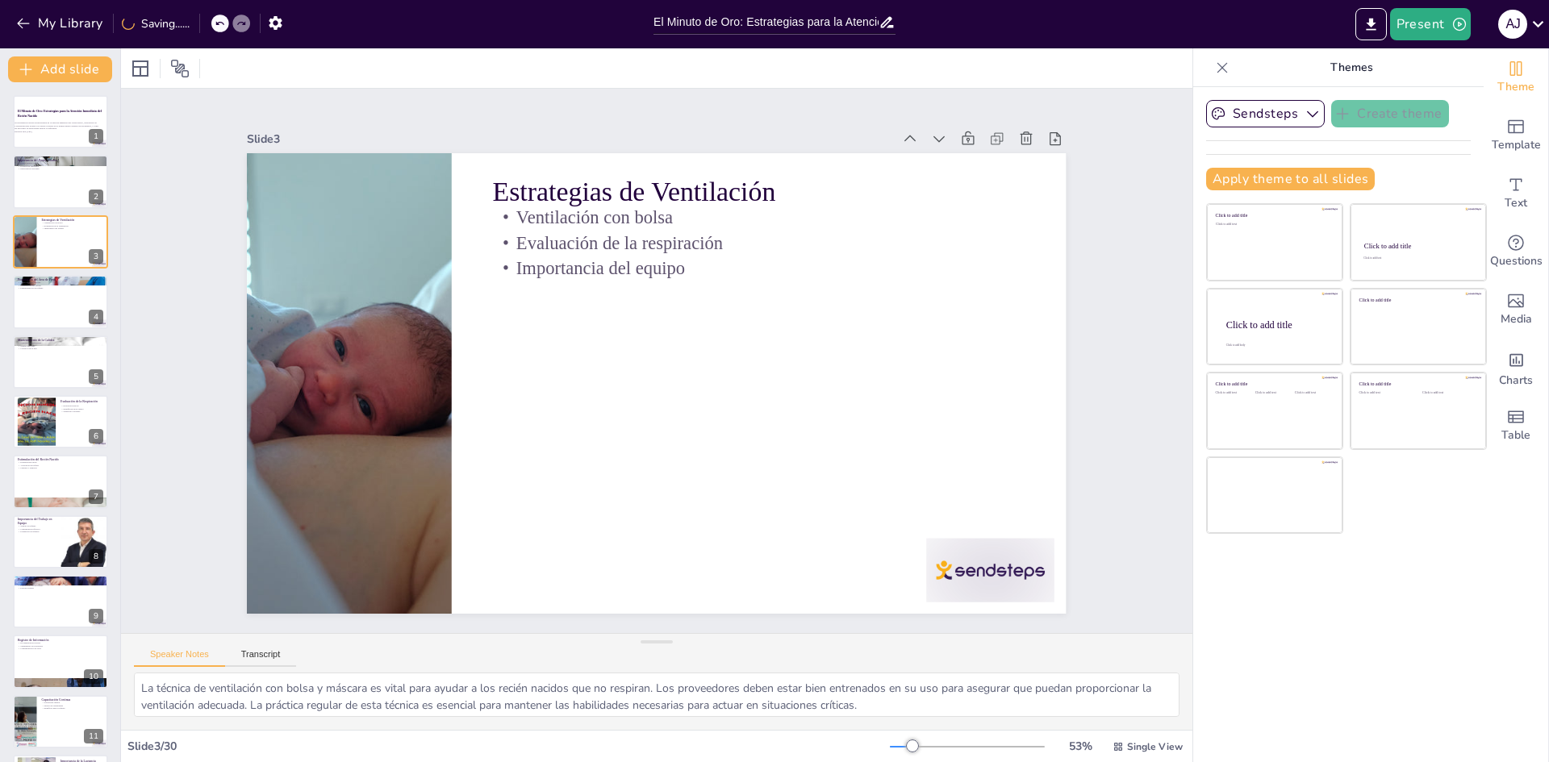
checkbox input "true"
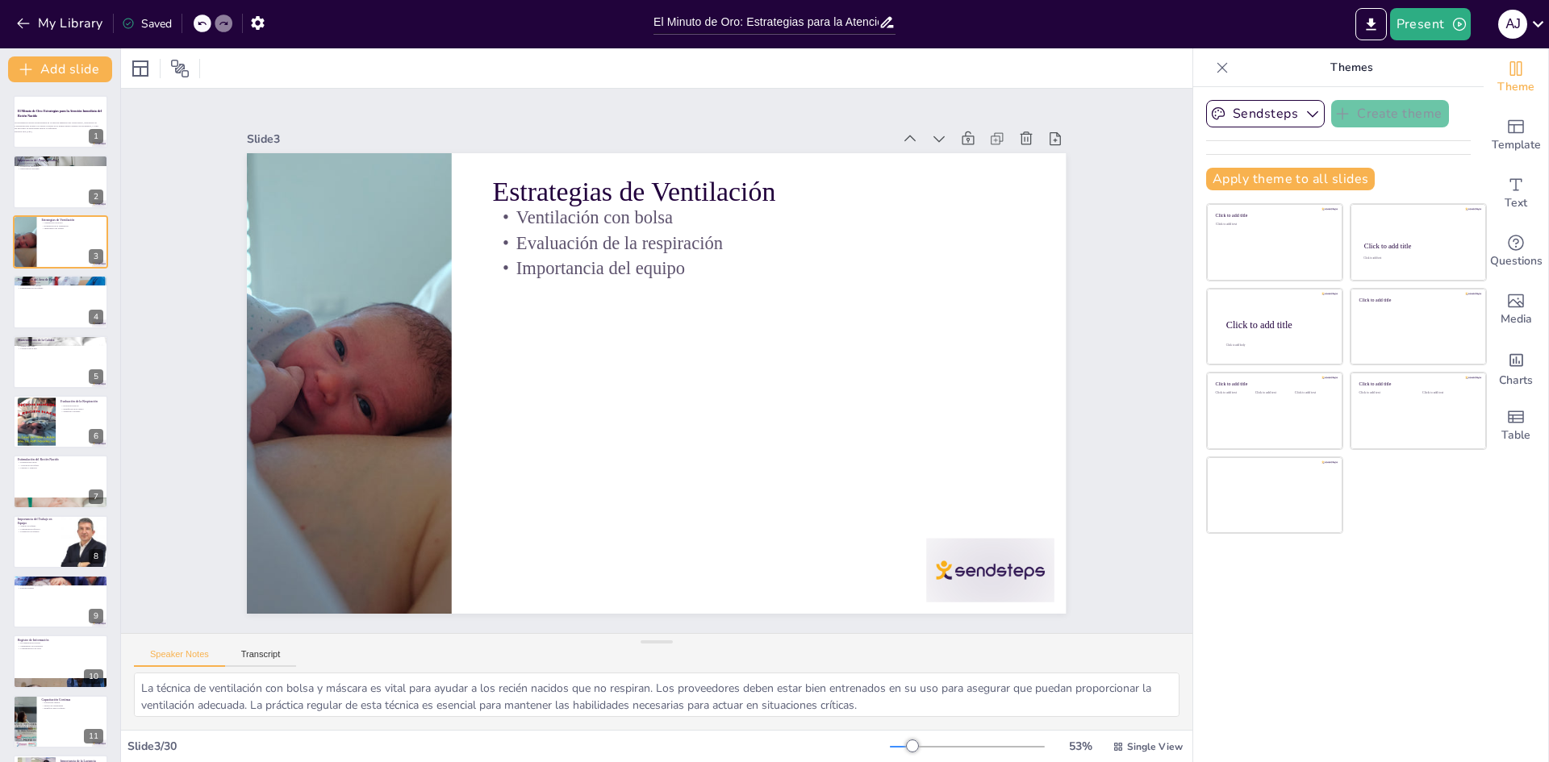
checkbox input "true"
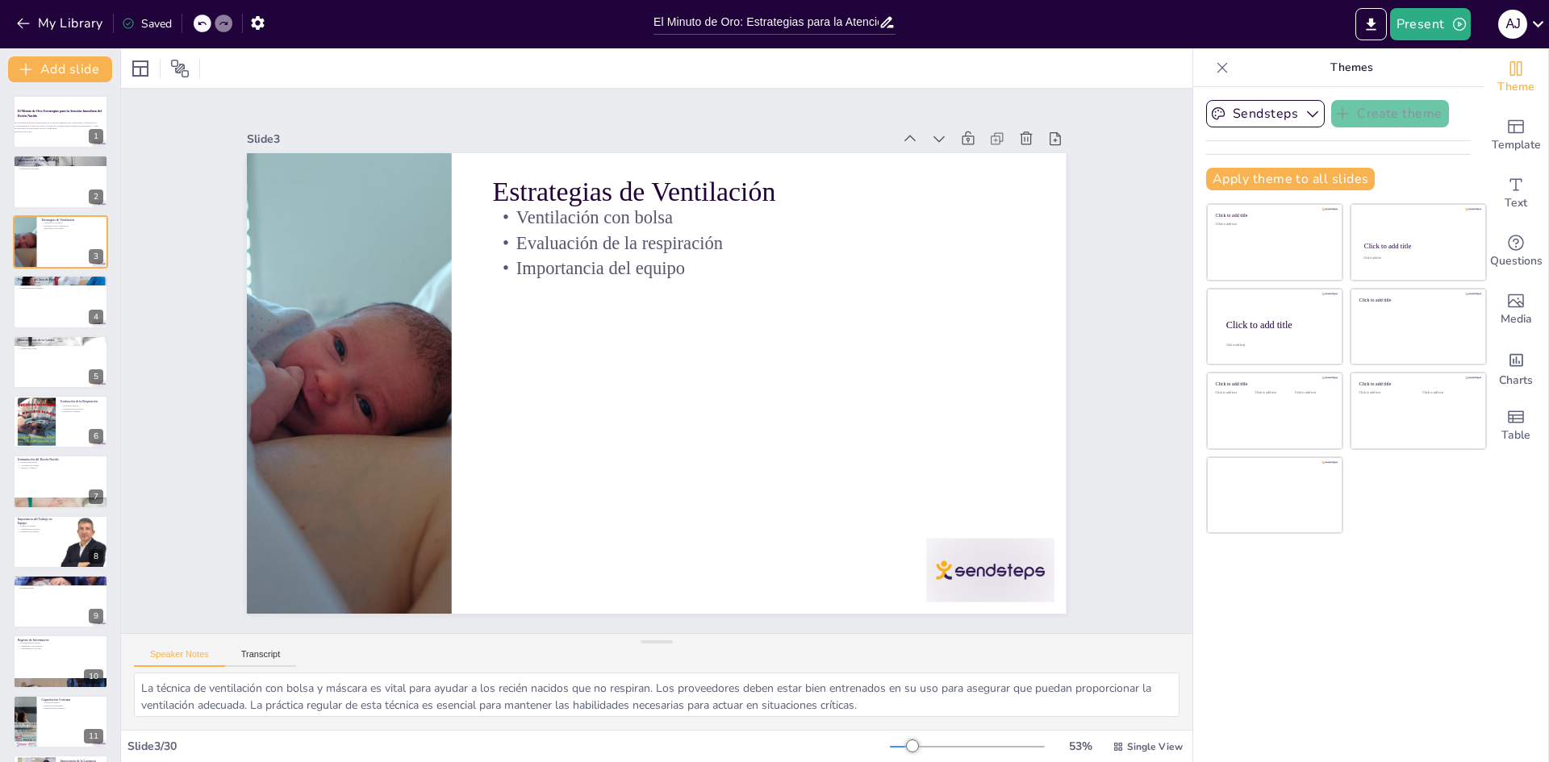
checkbox input "true"
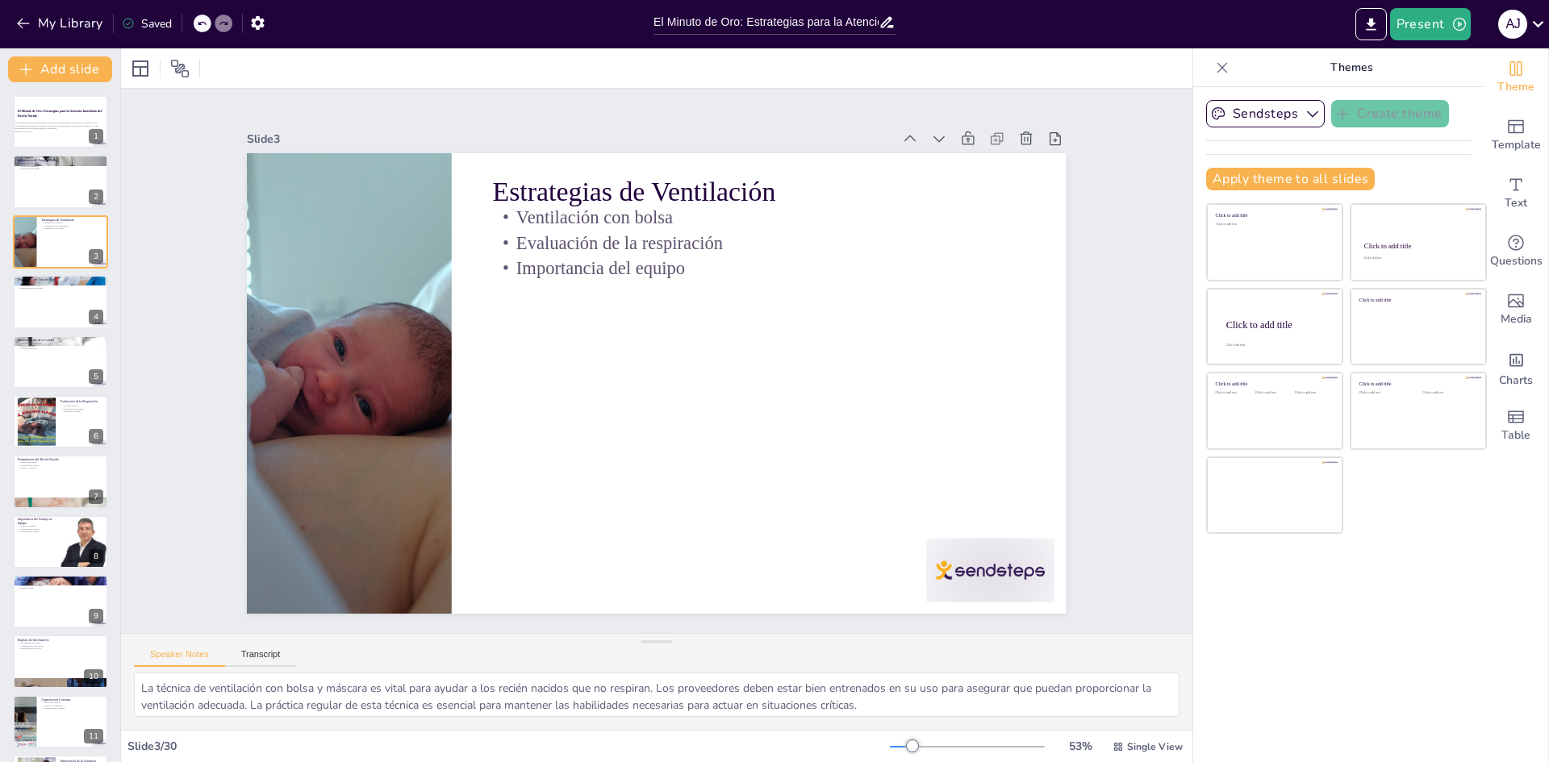
checkbox input "true"
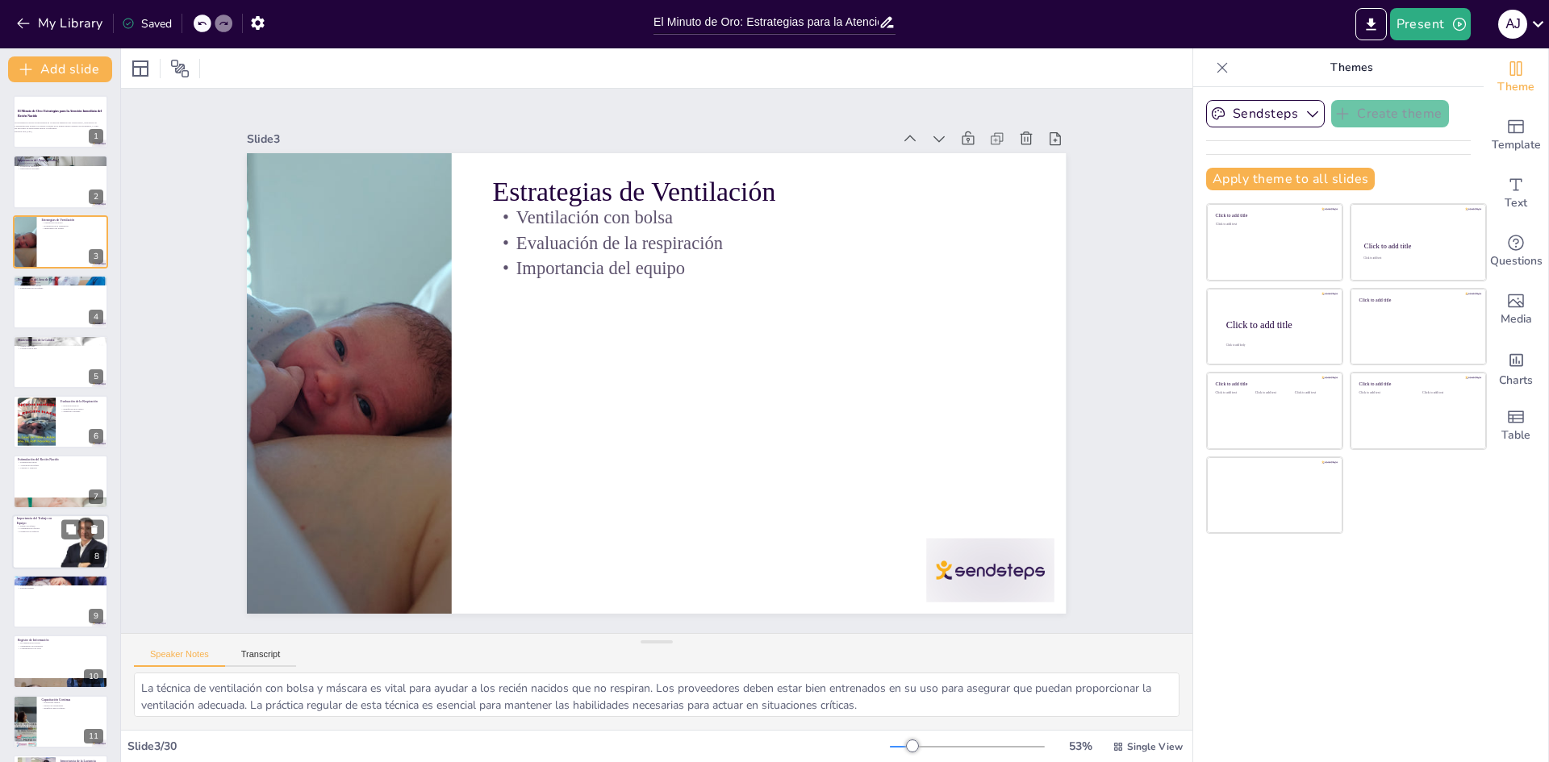
checkbox input "true"
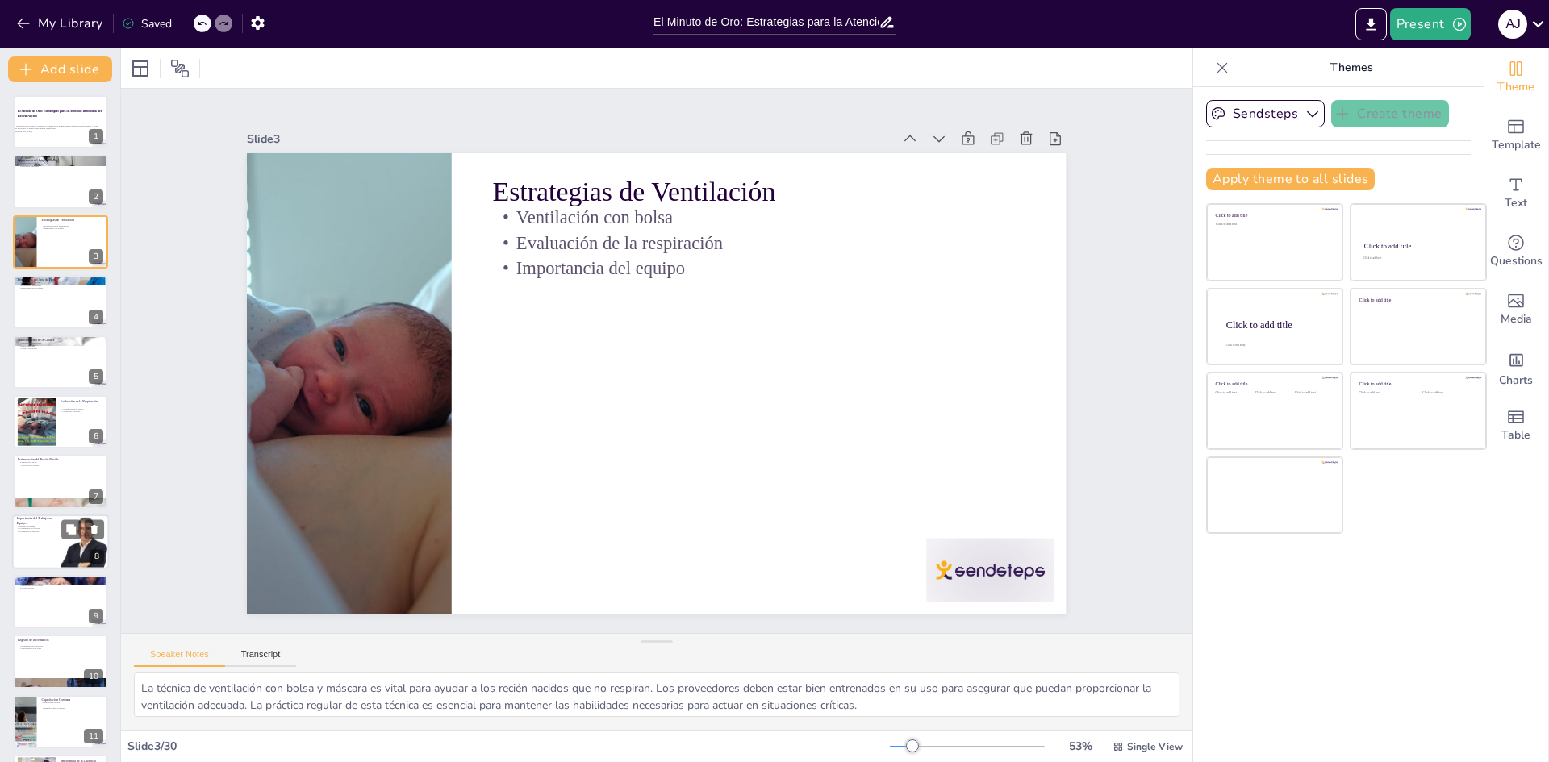
checkbox input "true"
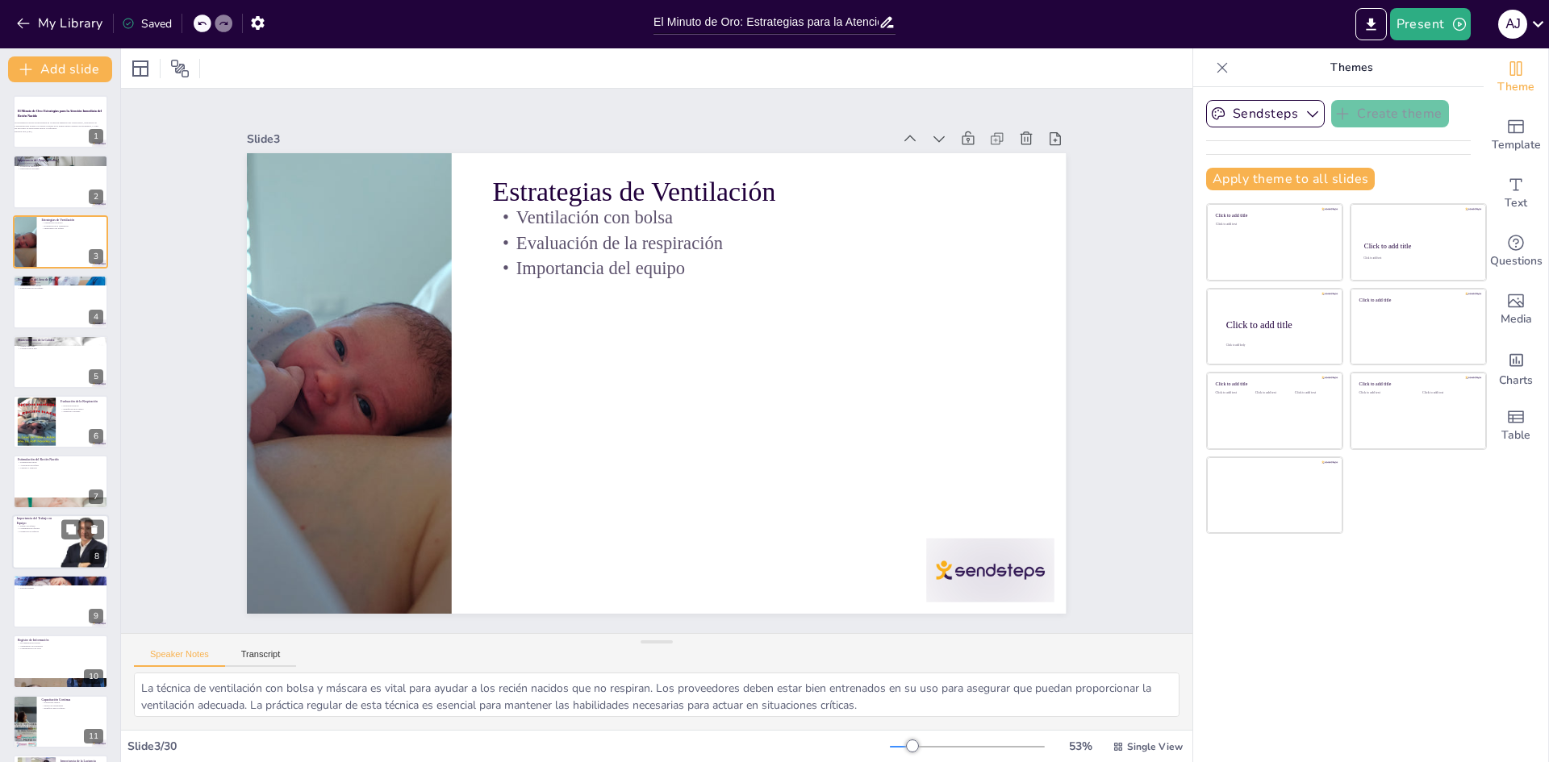
click at [56, 538] on div at bounding box center [60, 542] width 97 height 55
type textarea "La colaboración entre los proveedores de salud es crucial para el éxito en la a…"
checkbox input "true"
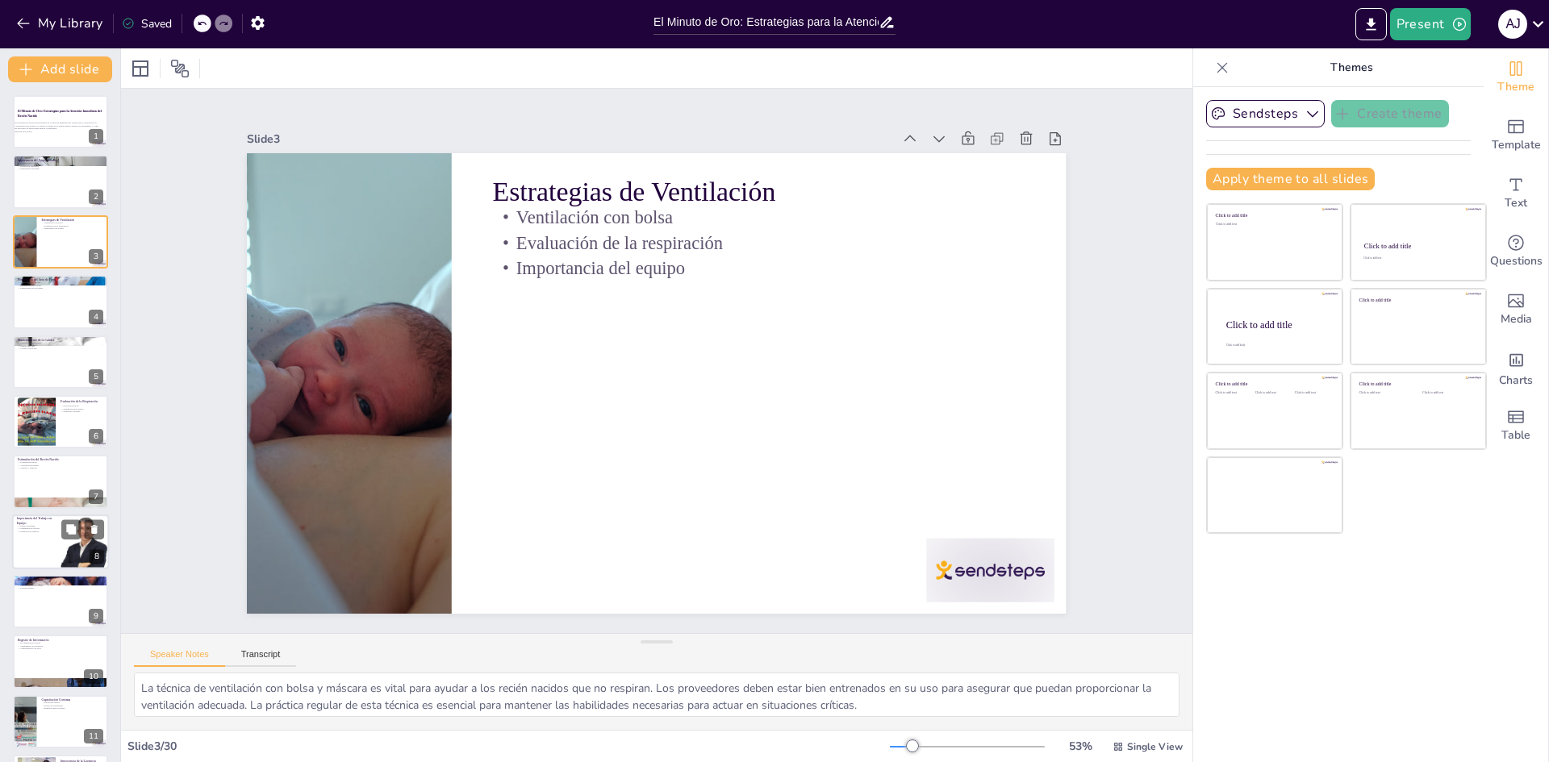
checkbox input "true"
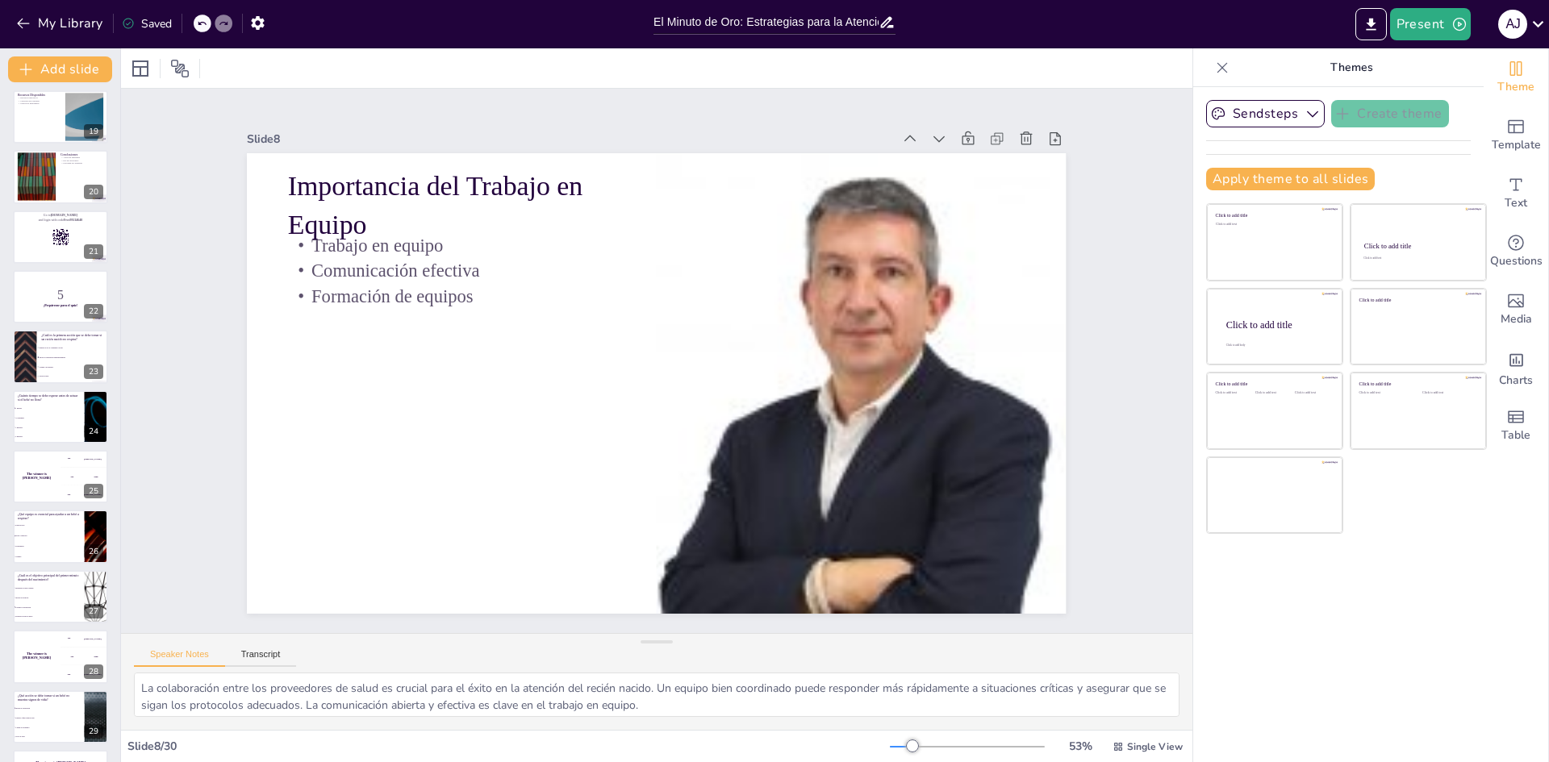
scroll to position [1139, 0]
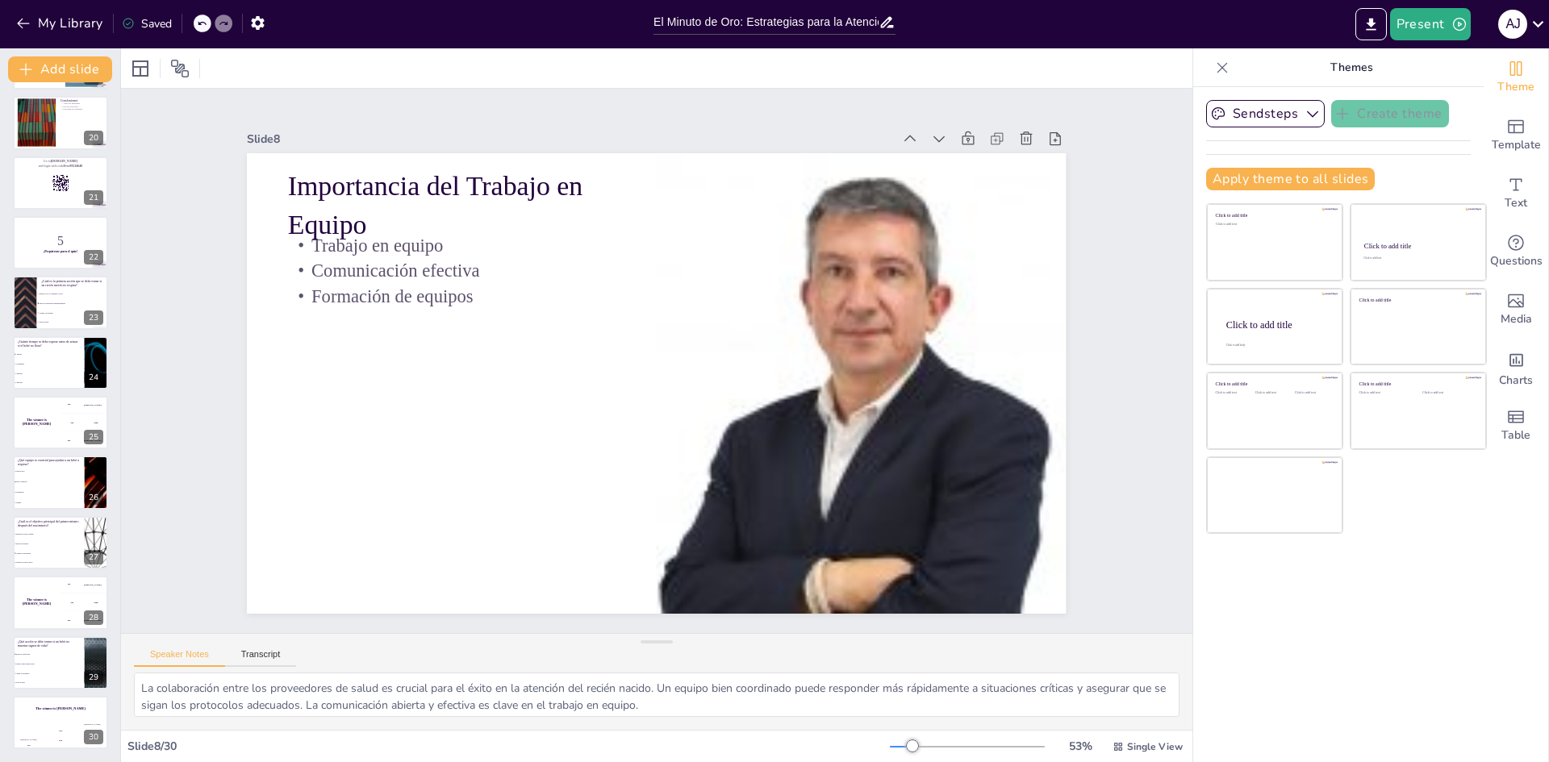
checkbox input "true"
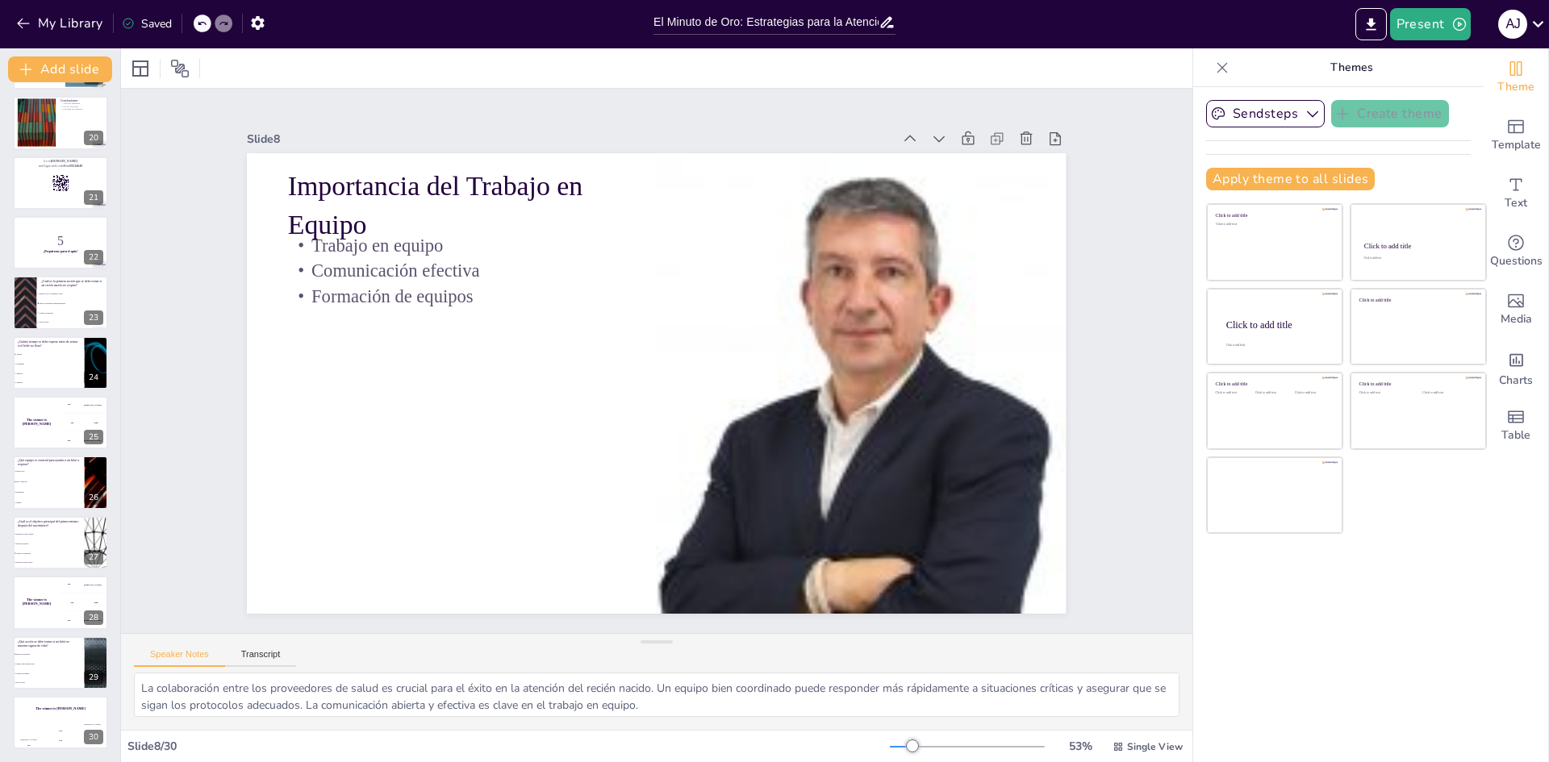
checkbox input "true"
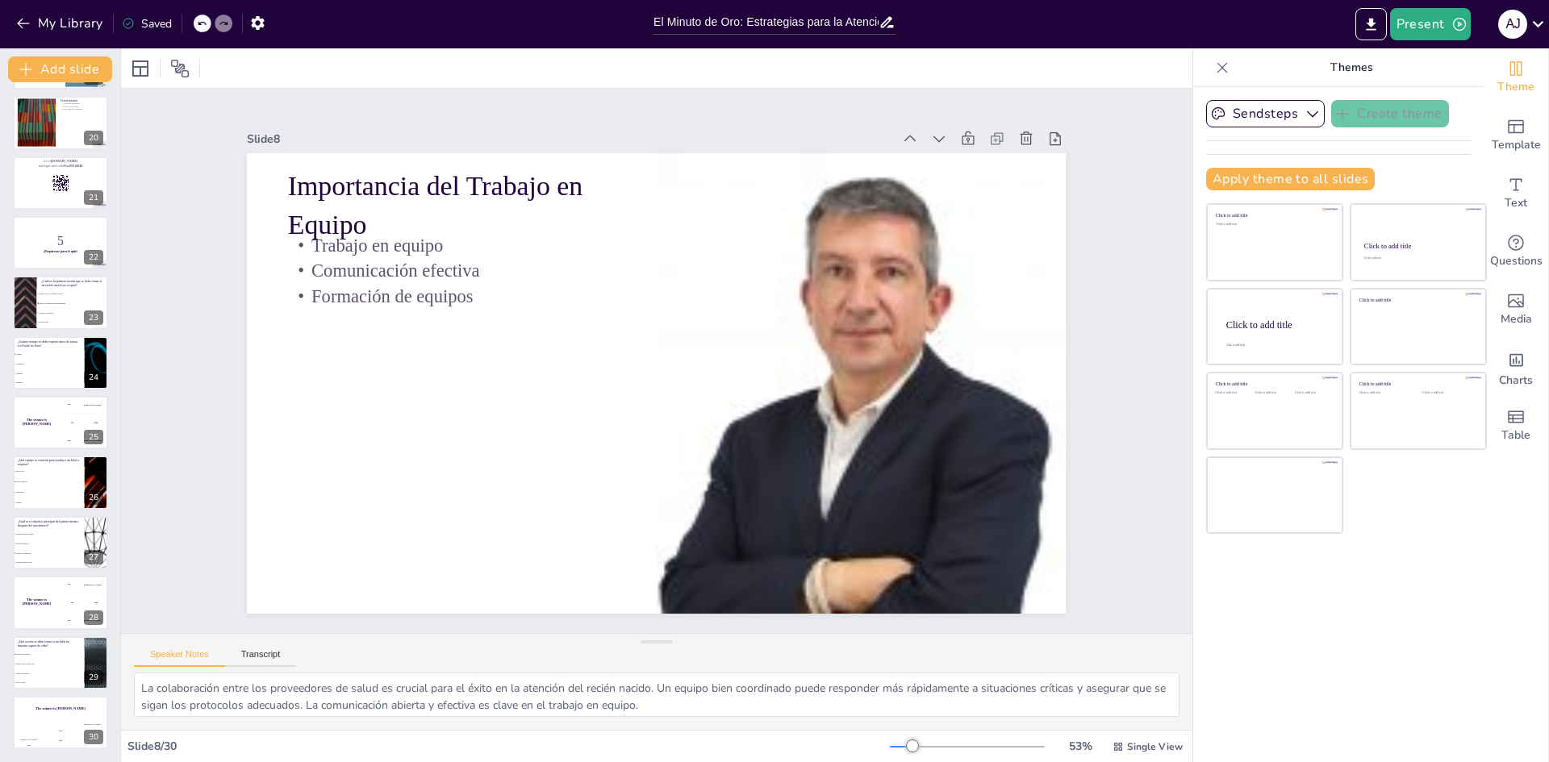
checkbox input "true"
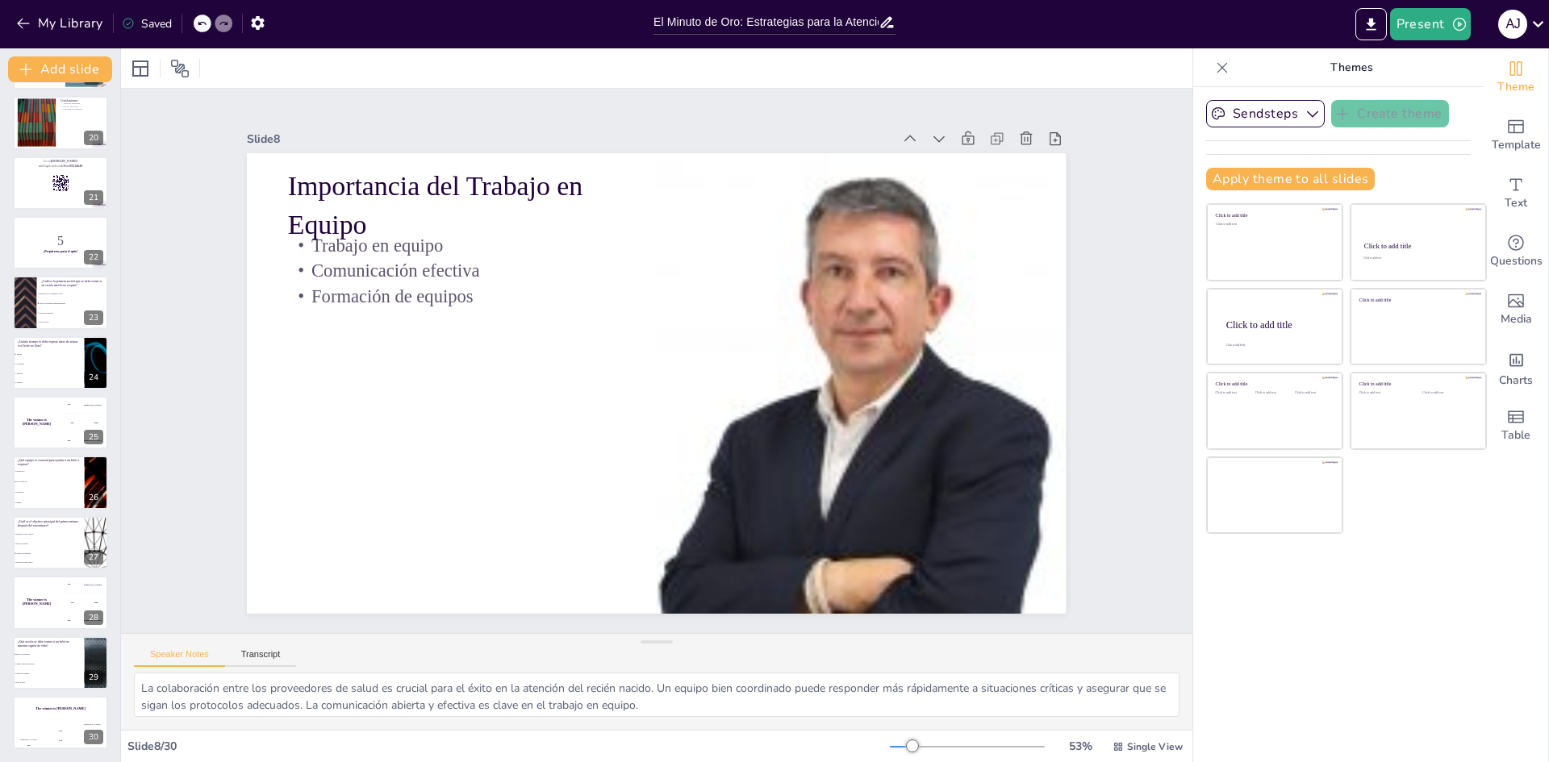
checkbox input "true"
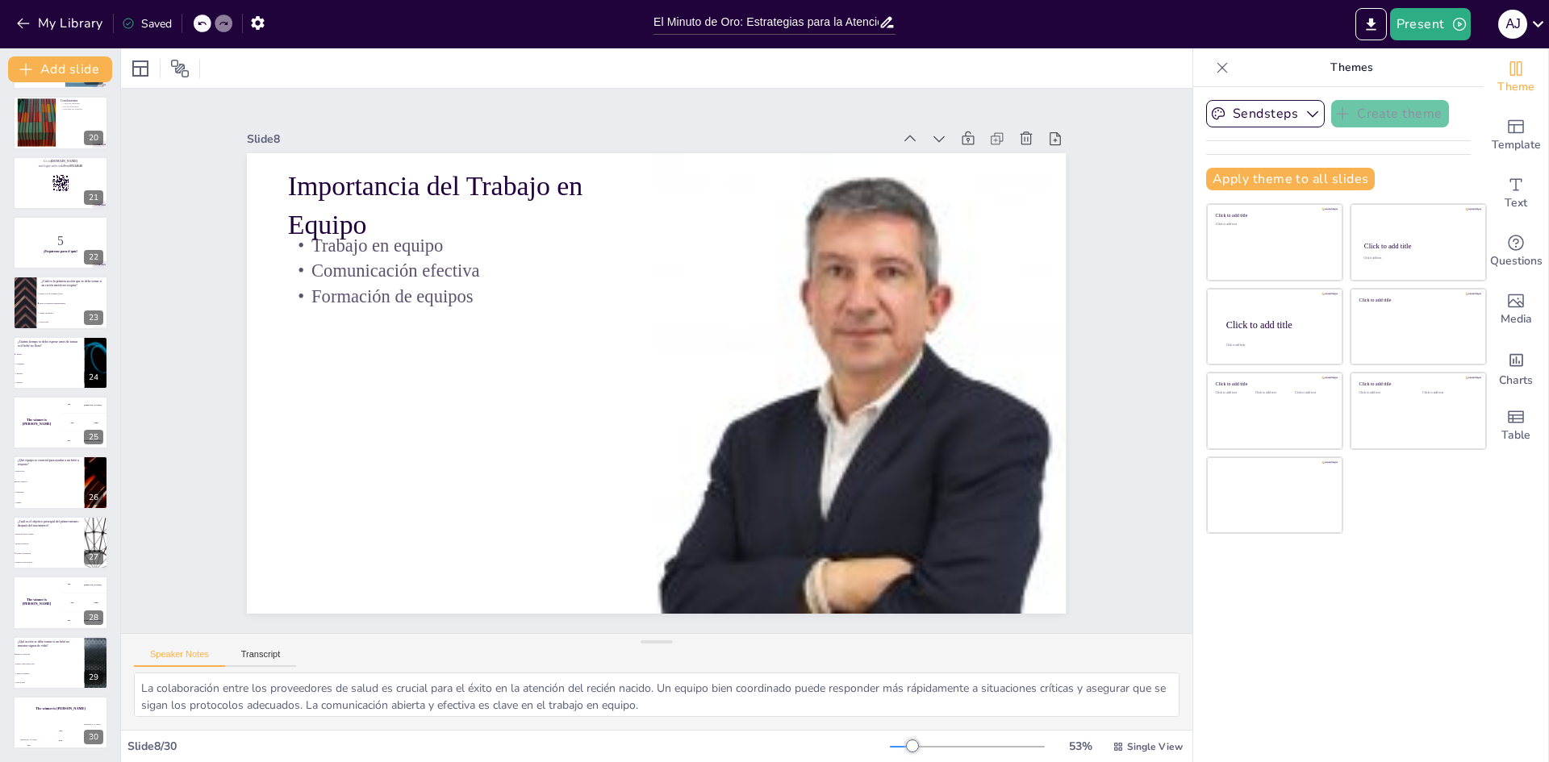
checkbox input "true"
